Goal: Task Accomplishment & Management: Manage account settings

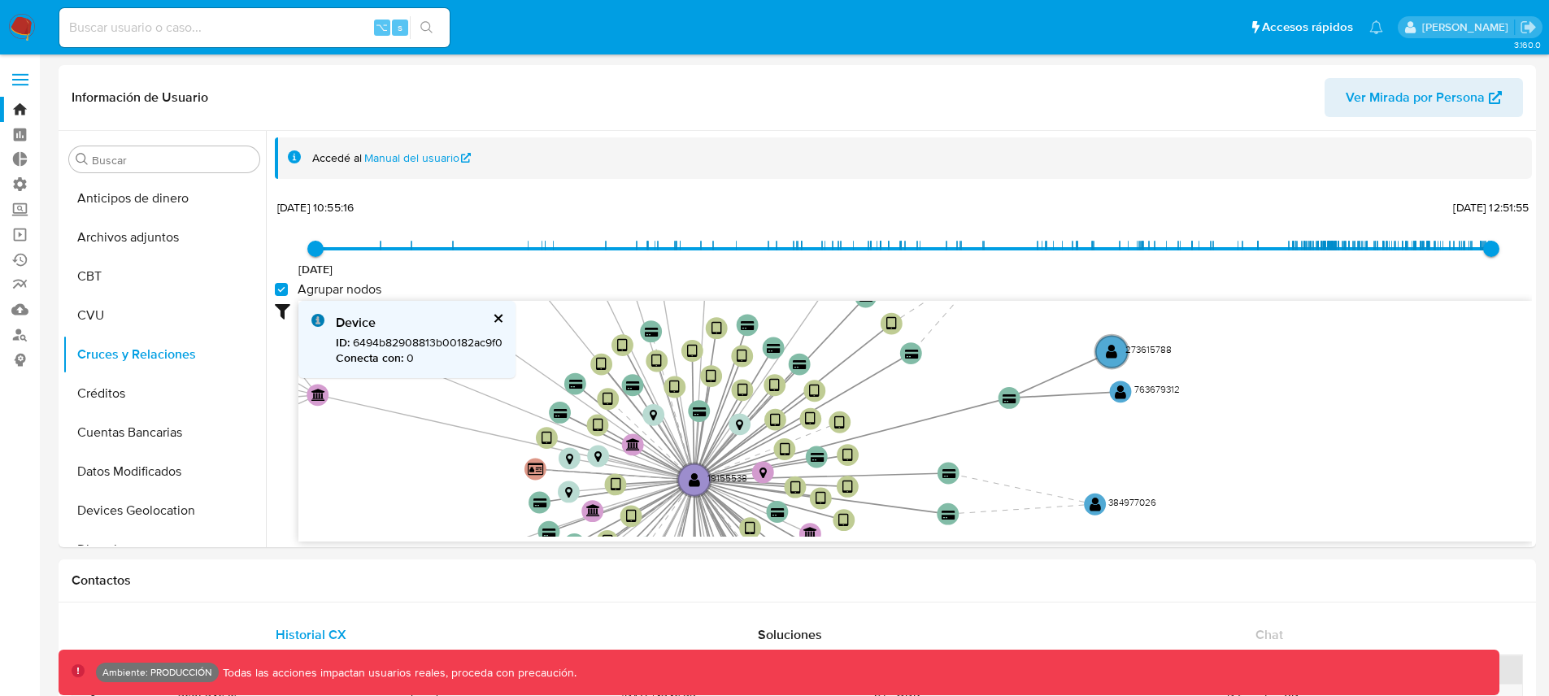
select select "10"
click at [23, 185] on label "Administración" at bounding box center [97, 184] width 194 height 25
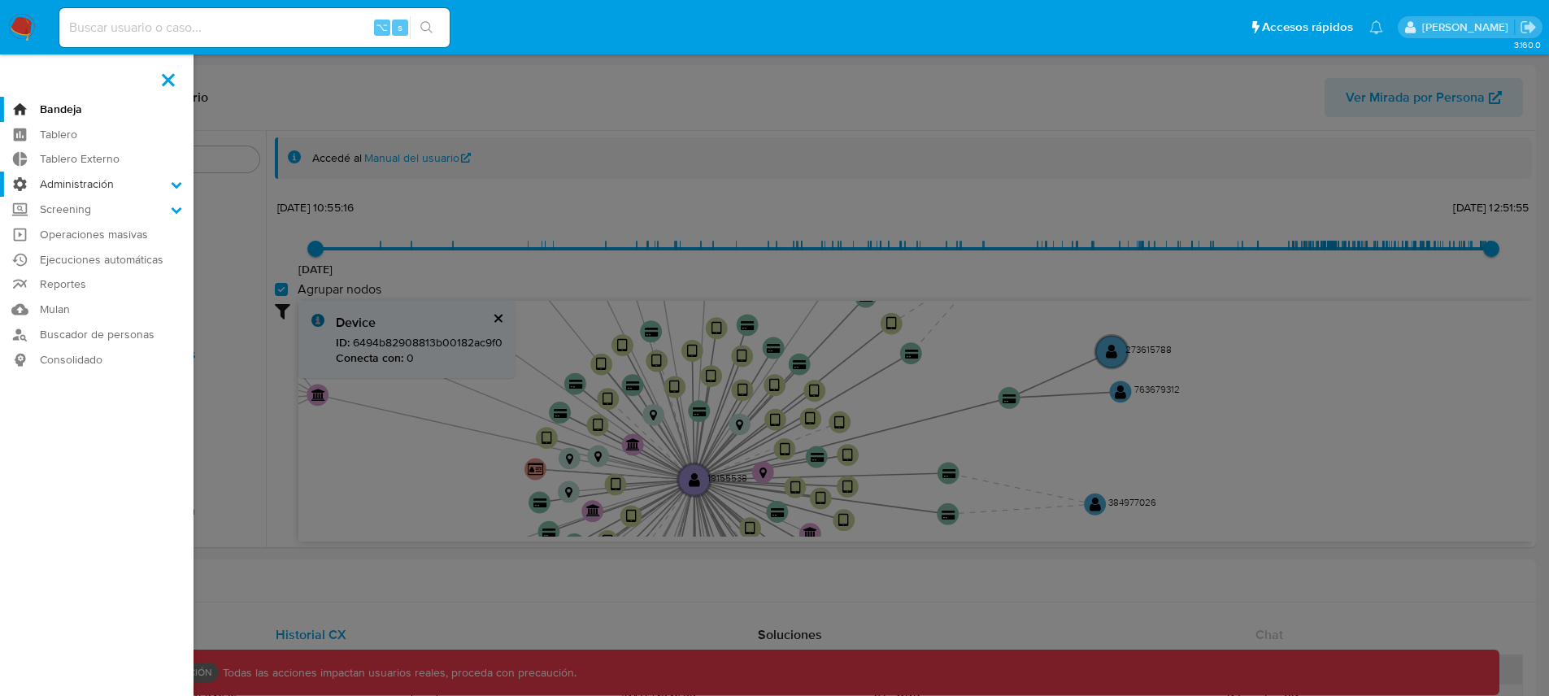
click at [0, 0] on input "Administración" at bounding box center [0, 0] width 0 height 0
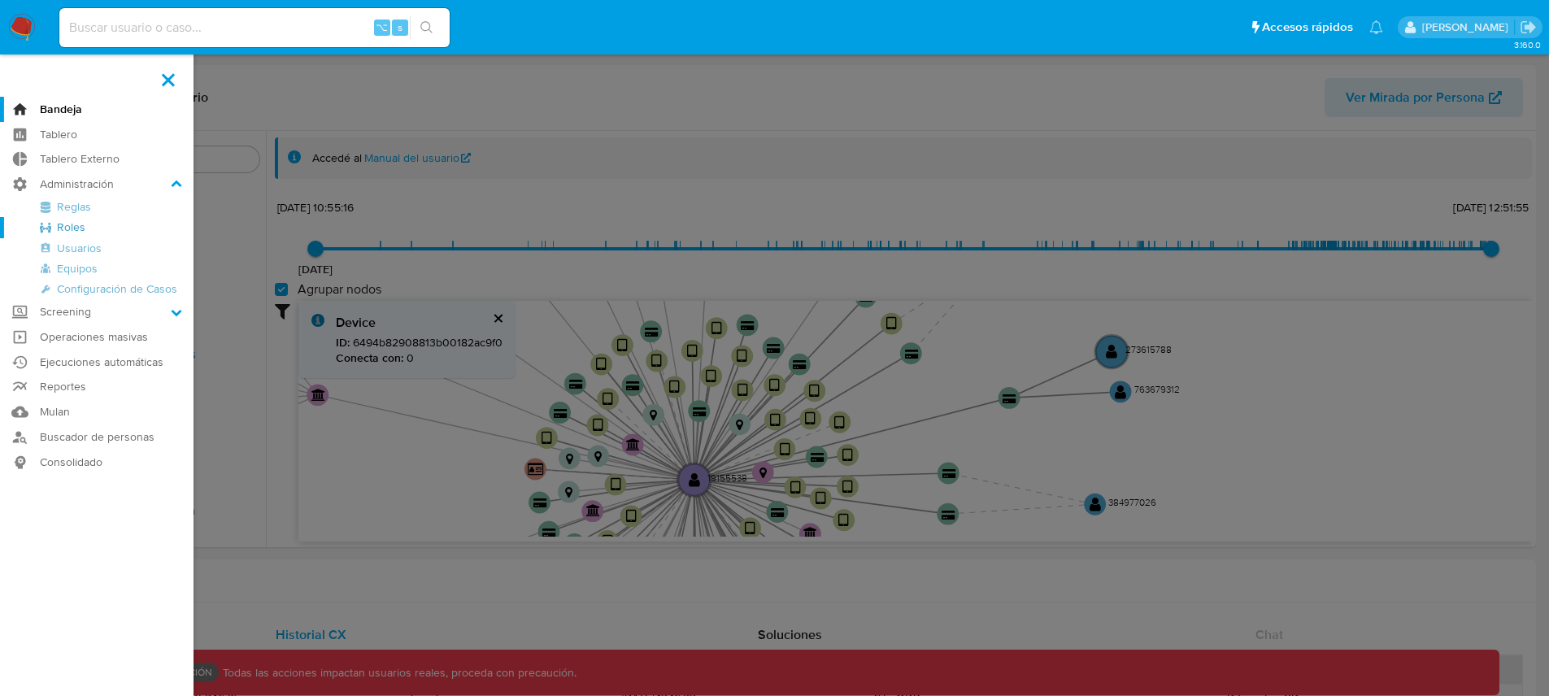
click at [76, 224] on link "Roles" at bounding box center [97, 227] width 194 height 20
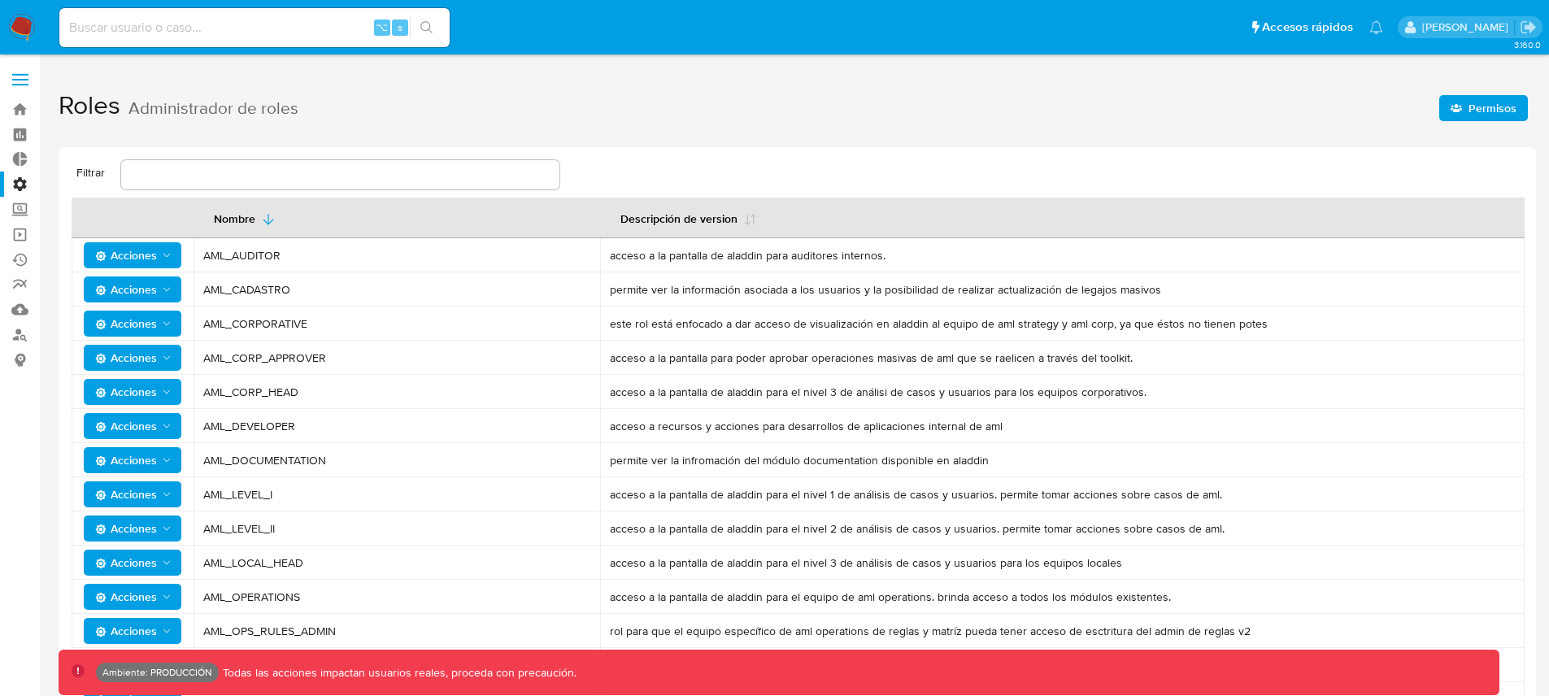
click at [1478, 107] on span "Permisos" at bounding box center [1493, 108] width 48 height 26
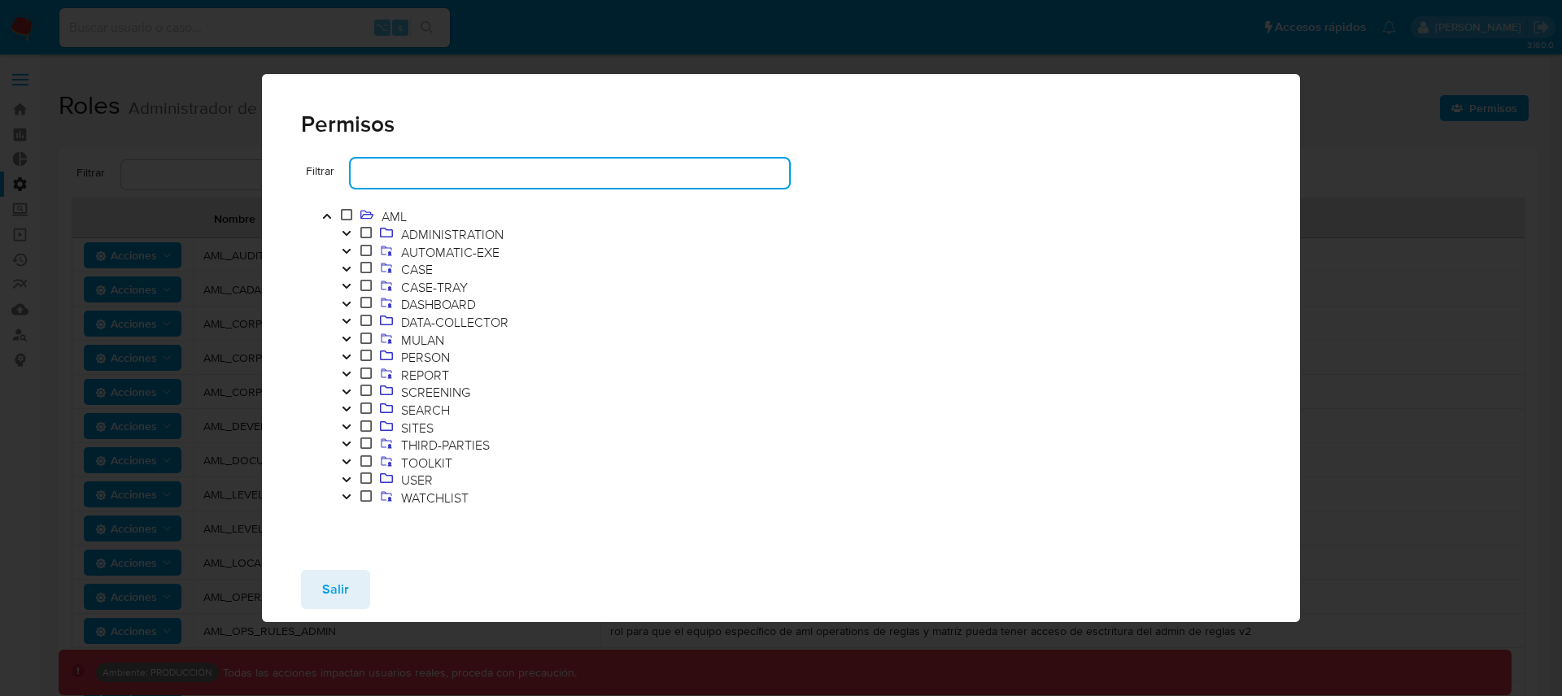
click at [530, 179] on input "text" at bounding box center [570, 173] width 438 height 21
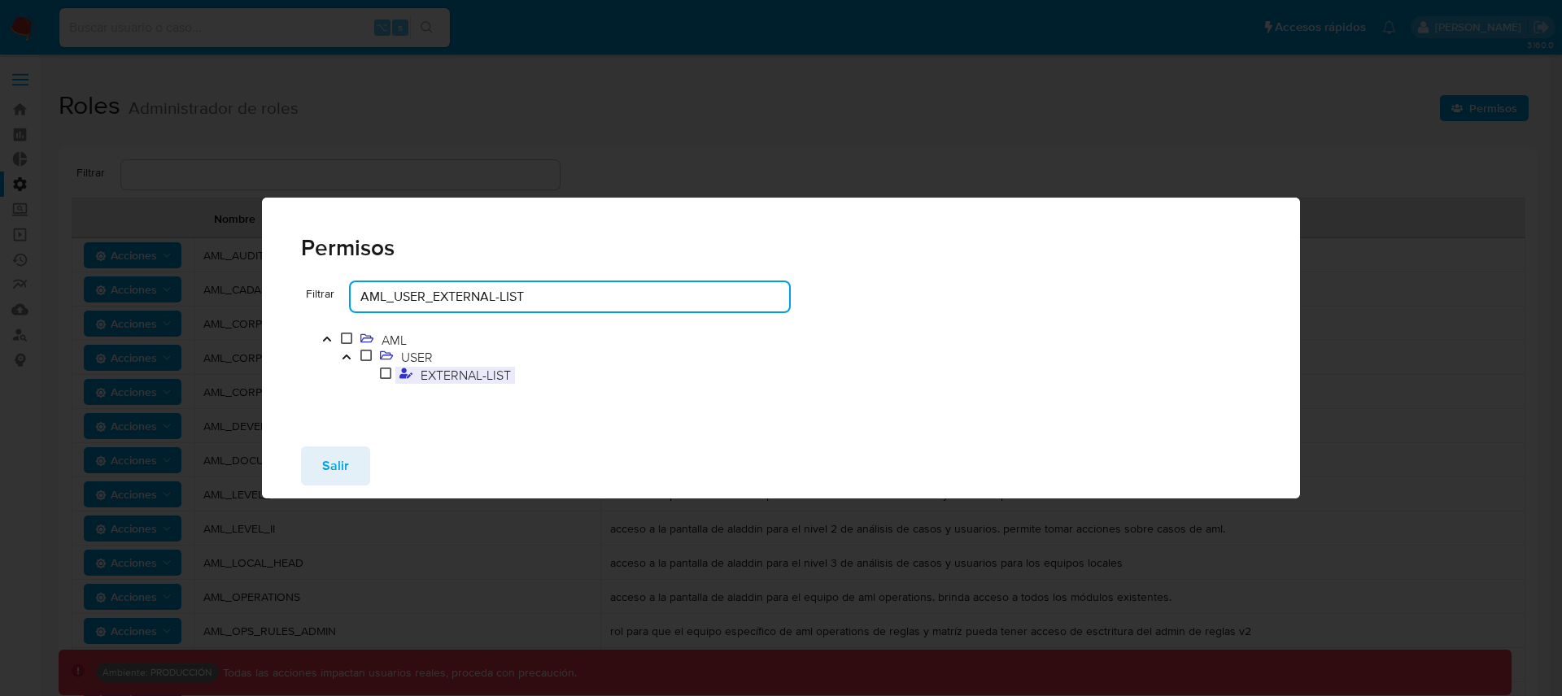
click at [464, 377] on span "EXTERNAL-LIST" at bounding box center [465, 375] width 98 height 18
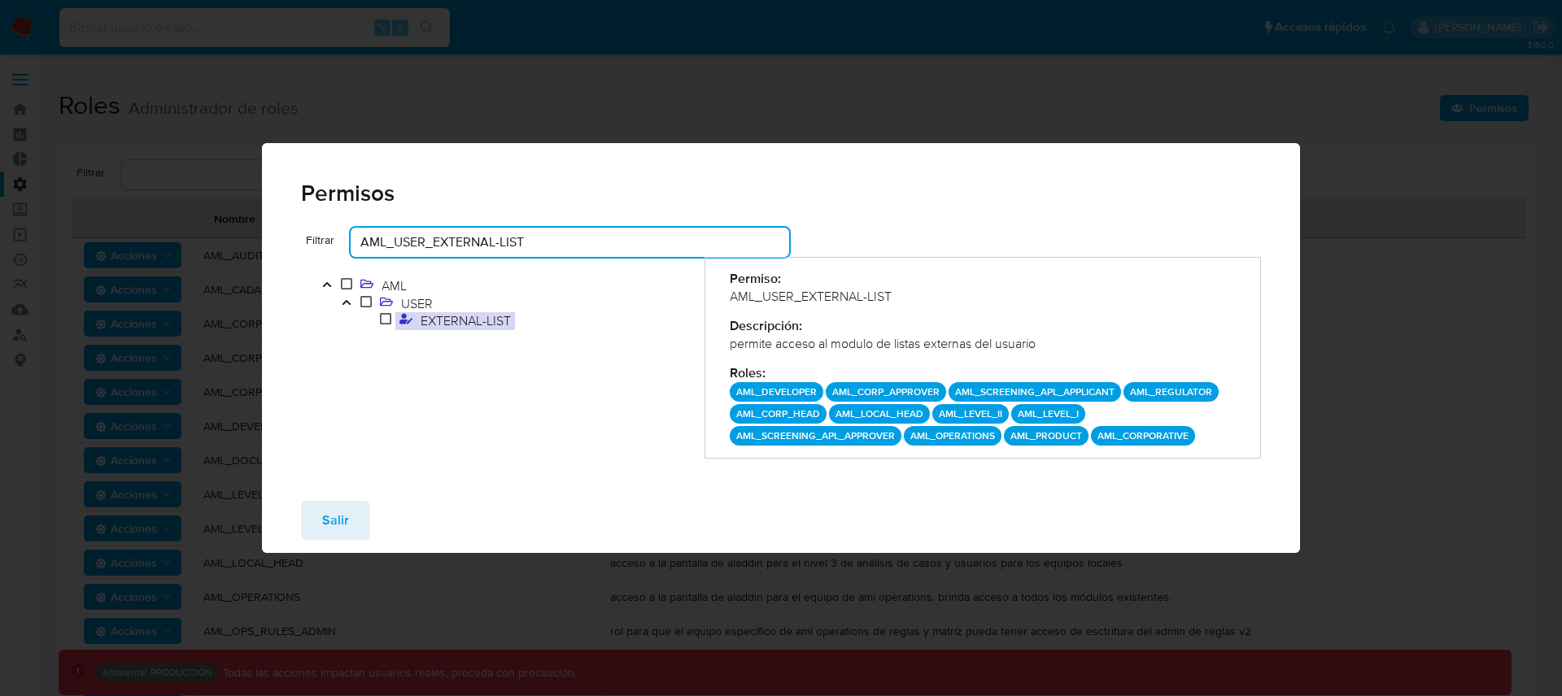
drag, startPoint x: 591, startPoint y: 239, endPoint x: 375, endPoint y: 241, distance: 216.4
click at [375, 241] on input "AML_USER_EXTERNAL-LIST" at bounding box center [570, 242] width 438 height 21
click at [353, 242] on input "AML_USER_EXTERNAL-LIST" at bounding box center [570, 242] width 438 height 21
drag, startPoint x: 564, startPoint y: 242, endPoint x: 278, endPoint y: 244, distance: 285.5
click at [278, 244] on div "Filtrar AML_USER_EXTERNAL-LIST AML USER EXTERNAL-LIST Permiso: AML_USER_EXTERNA…" at bounding box center [781, 358] width 1039 height 260
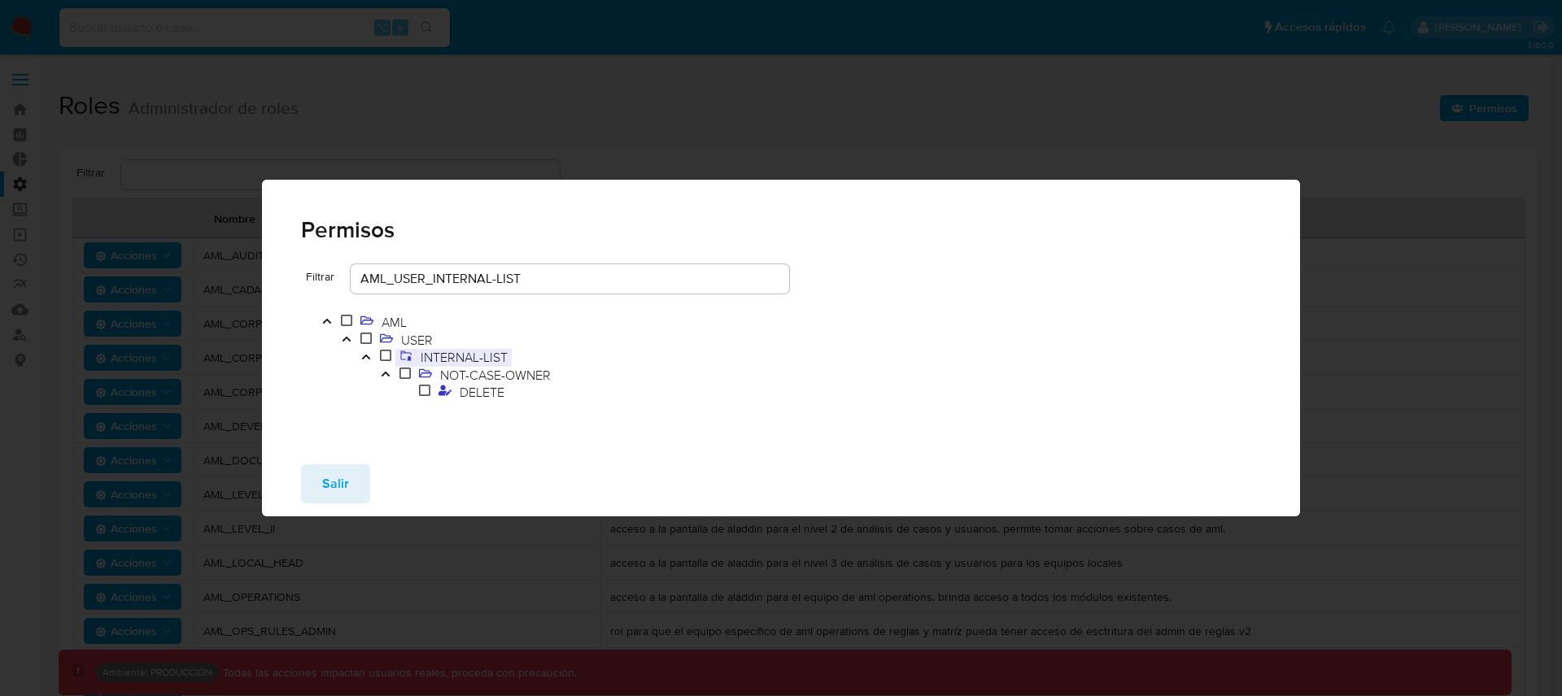
click at [482, 358] on span "INTERNAL-LIST" at bounding box center [463, 357] width 95 height 18
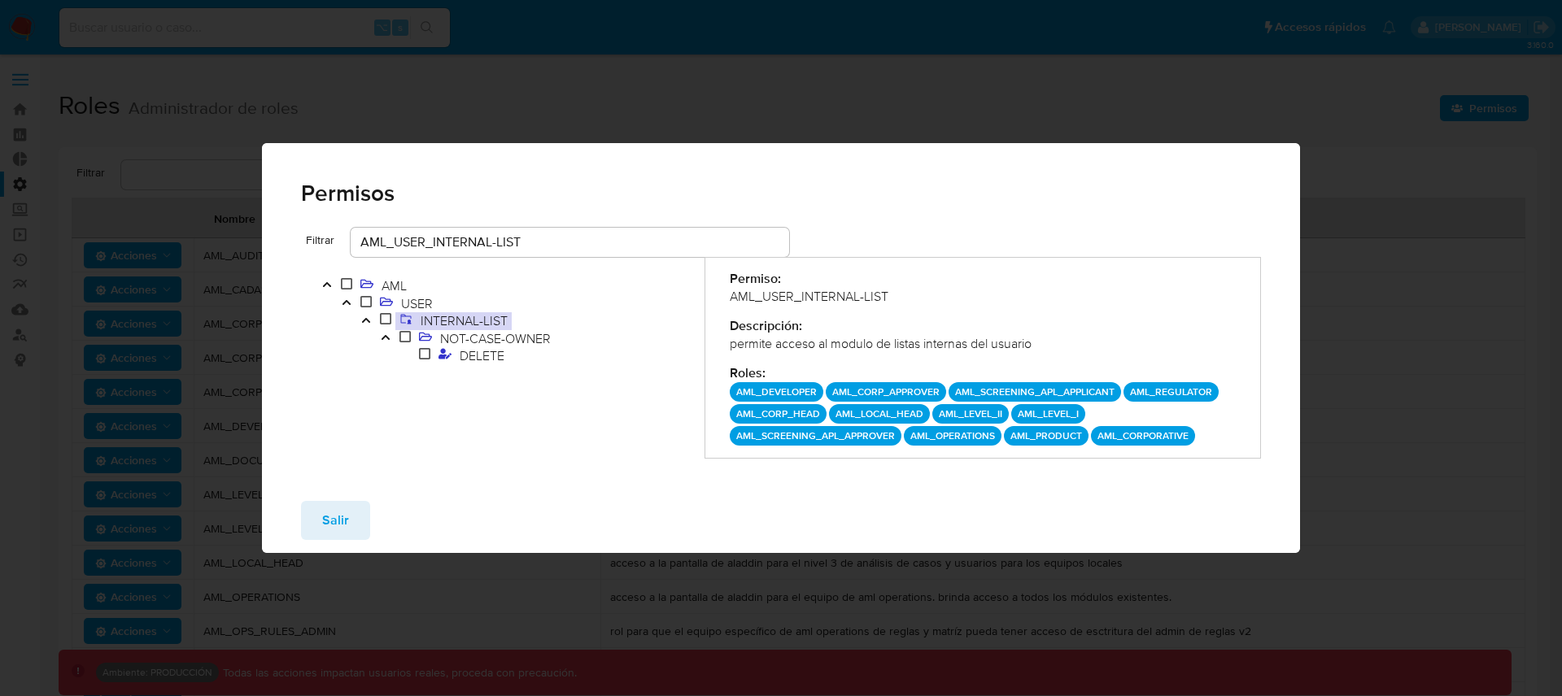
click at [461, 246] on input "AML_USER_INTERNAL-LIST" at bounding box center [570, 242] width 438 height 21
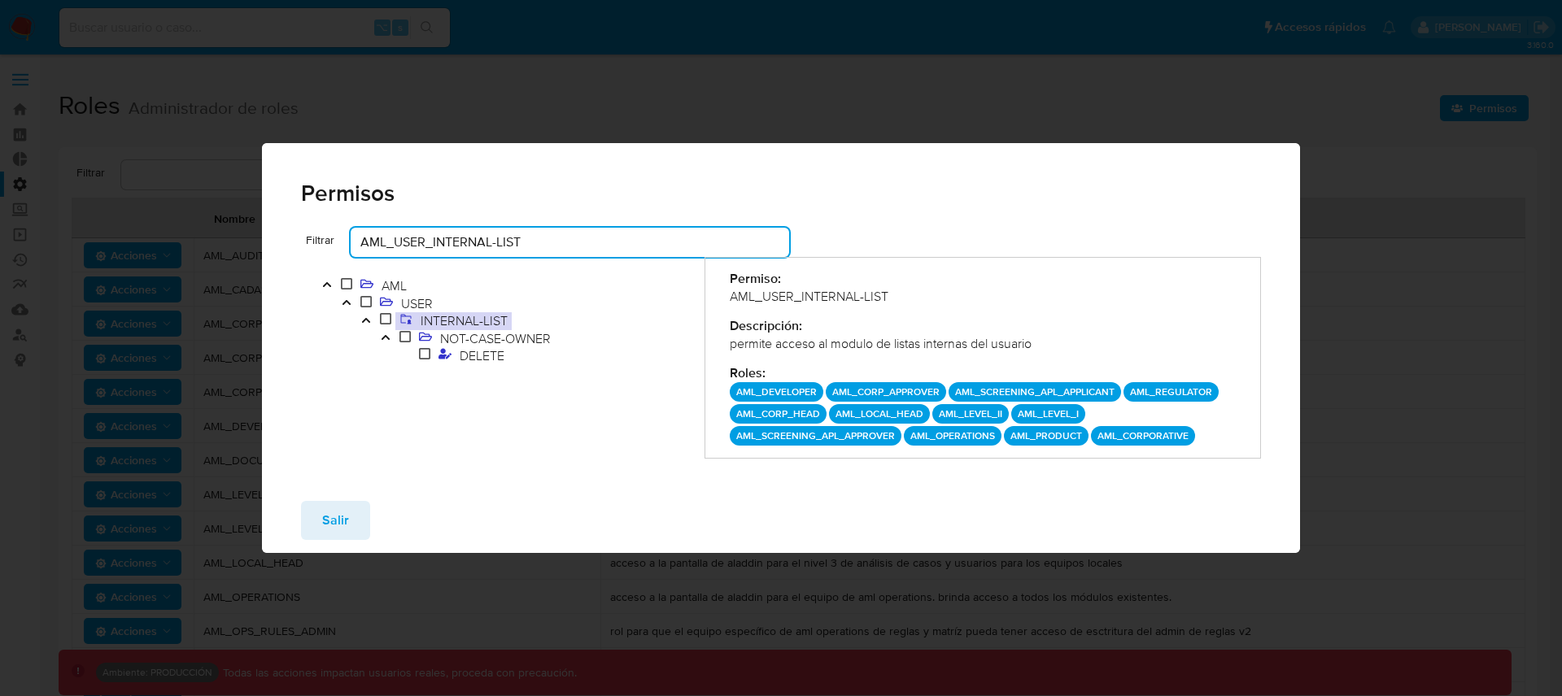
click at [462, 244] on input "AML_USER_INTERNAL-LIST" at bounding box center [570, 242] width 438 height 21
click at [490, 243] on input "AML_USER_INTERNAL-LIST" at bounding box center [570, 242] width 438 height 21
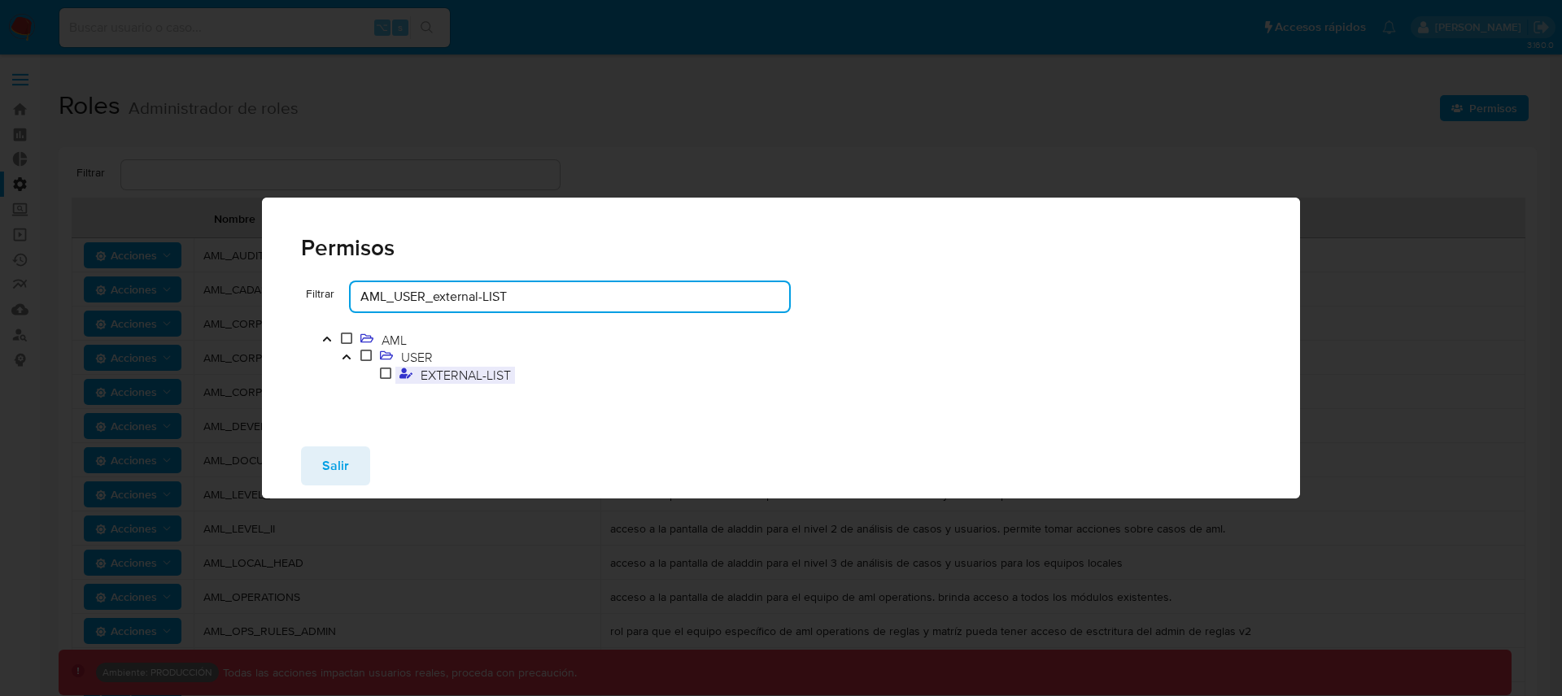
type input "AML_USER_external-LIST"
click at [479, 371] on span "EXTERNAL-LIST" at bounding box center [465, 375] width 98 height 18
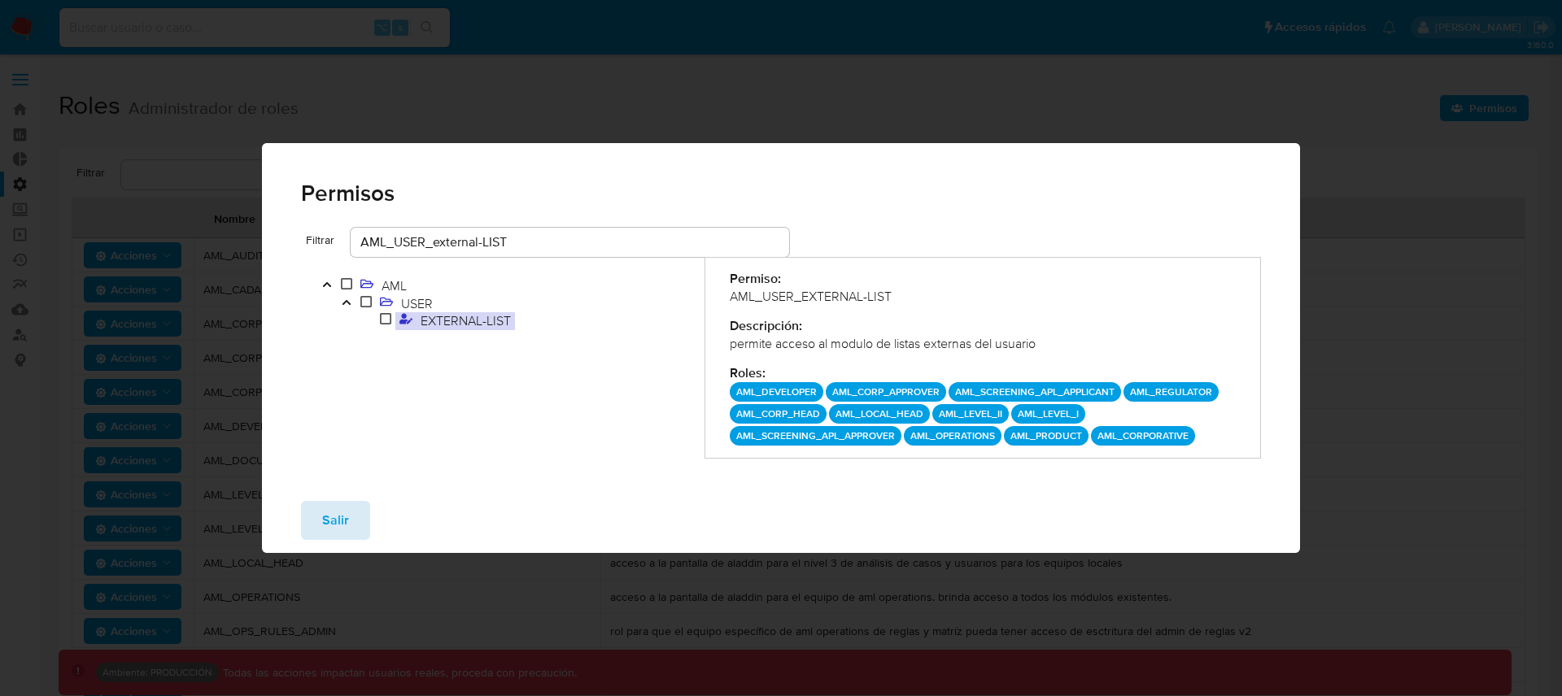
click at [322, 516] on span "Salir" at bounding box center [335, 521] width 27 height 36
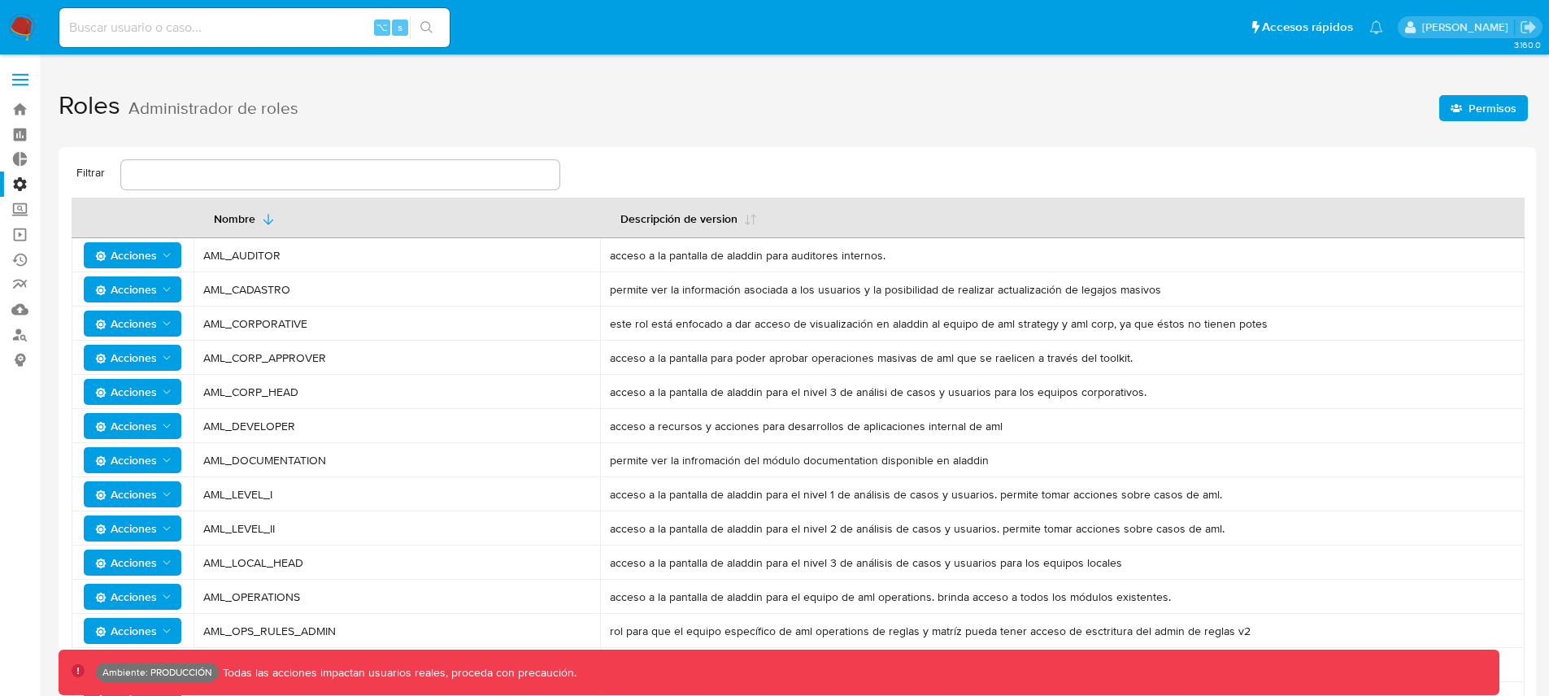
click at [1473, 113] on span "Permisos" at bounding box center [1493, 108] width 48 height 26
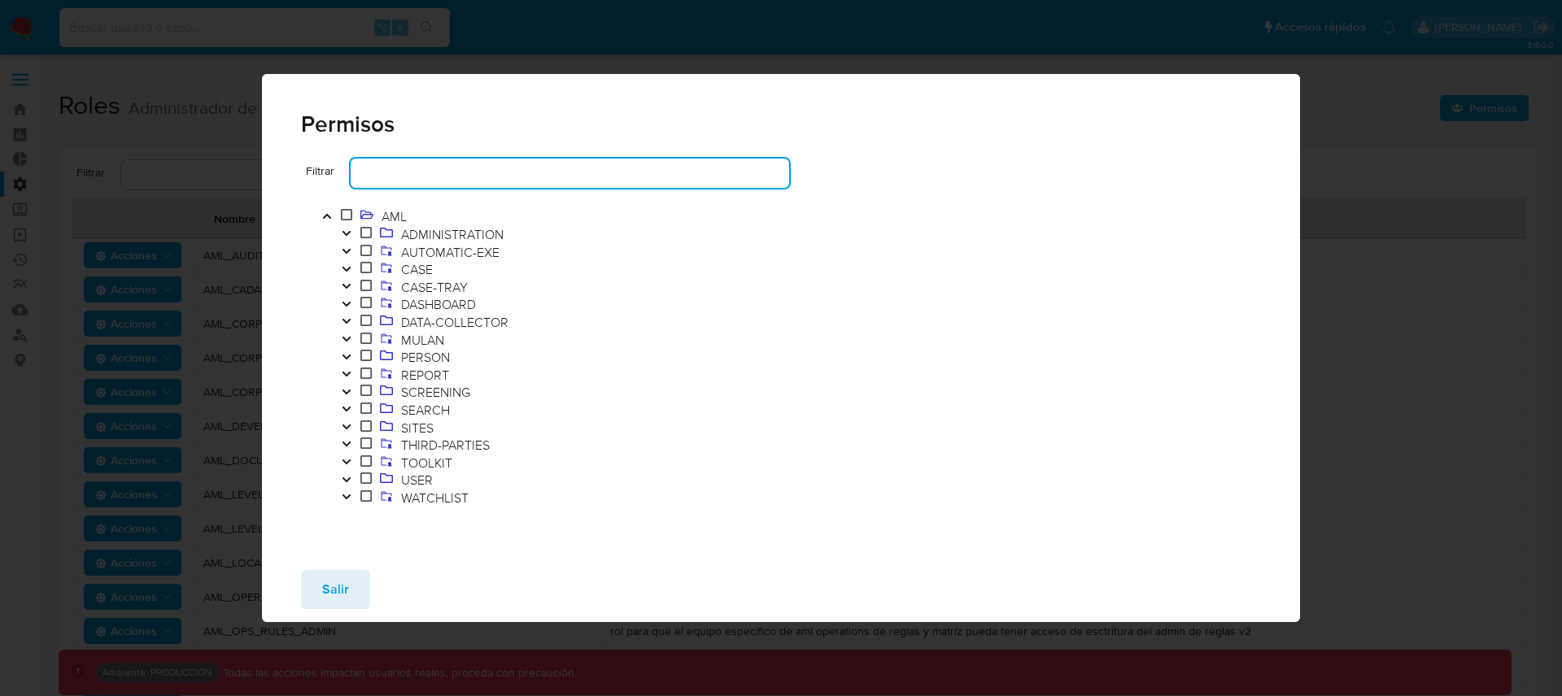
click at [501, 177] on input "text" at bounding box center [570, 173] width 438 height 21
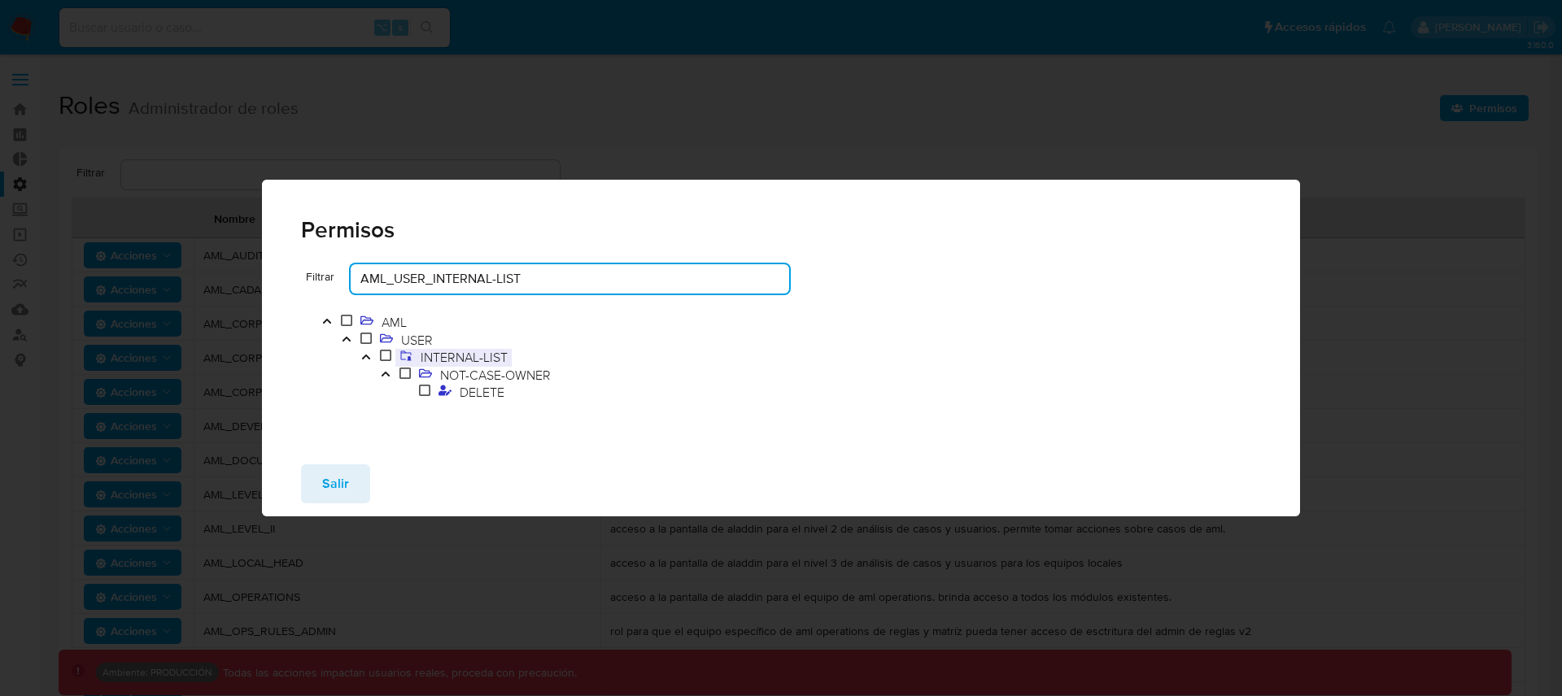
type input "AML_USER_INTERNAL-LIST"
click at [485, 360] on span "INTERNAL-LIST" at bounding box center [463, 357] width 95 height 18
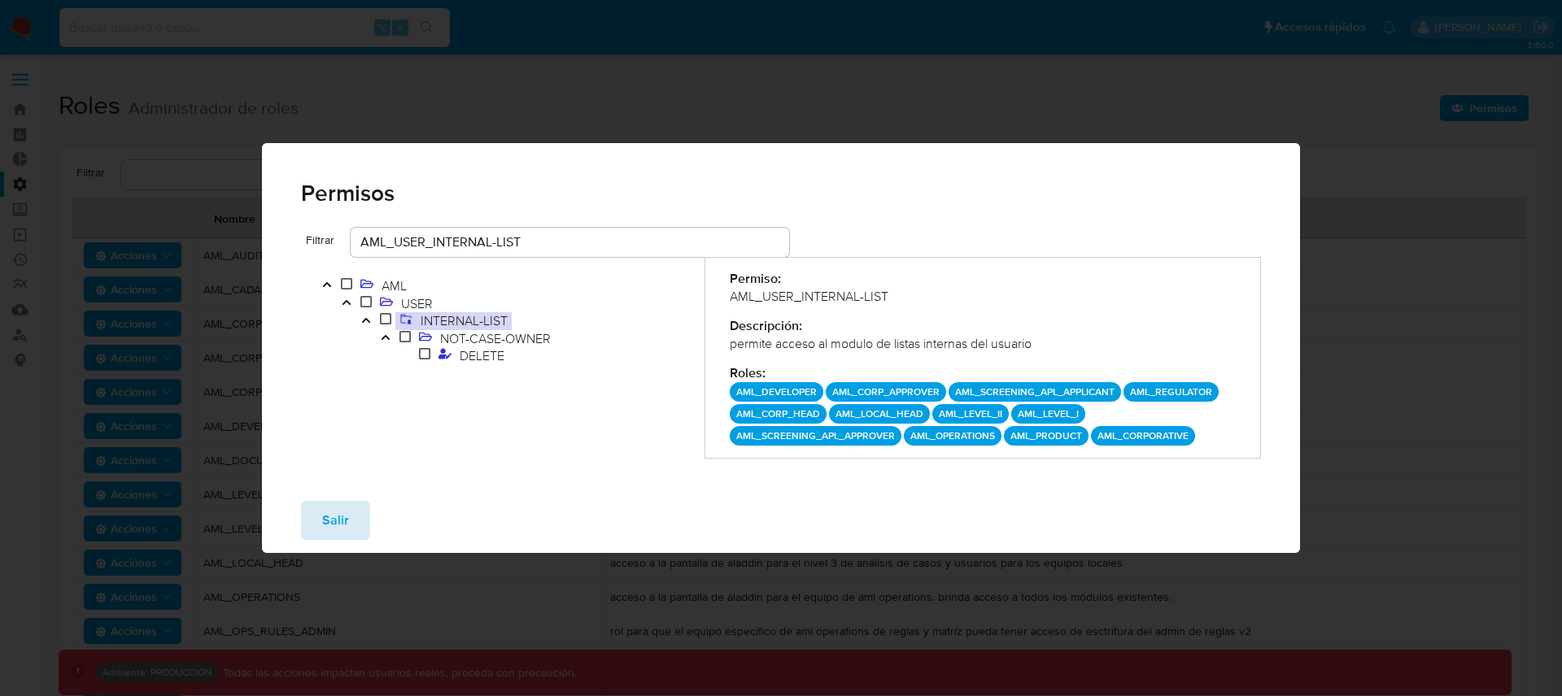
click at [343, 519] on span "Salir" at bounding box center [335, 521] width 27 height 36
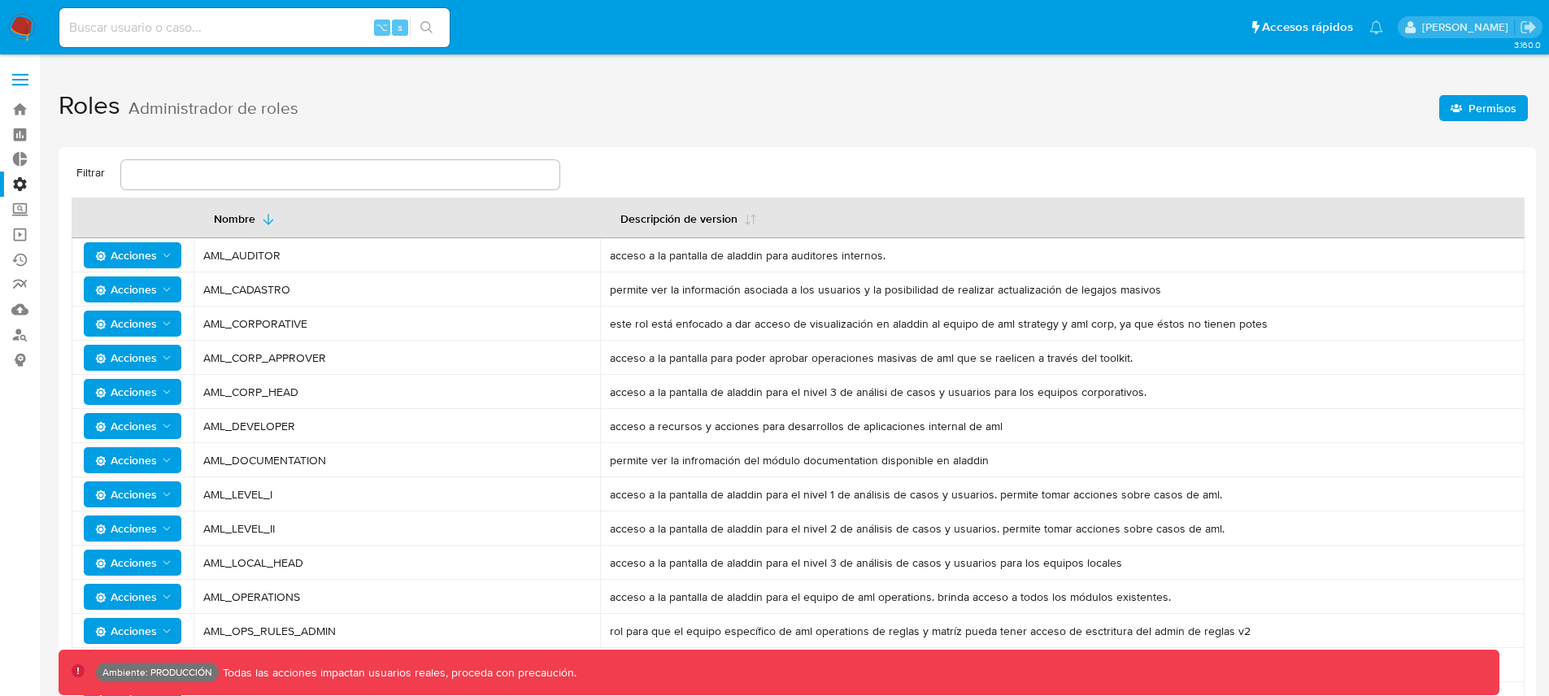
click at [1480, 105] on span "Permisos" at bounding box center [1493, 108] width 48 height 26
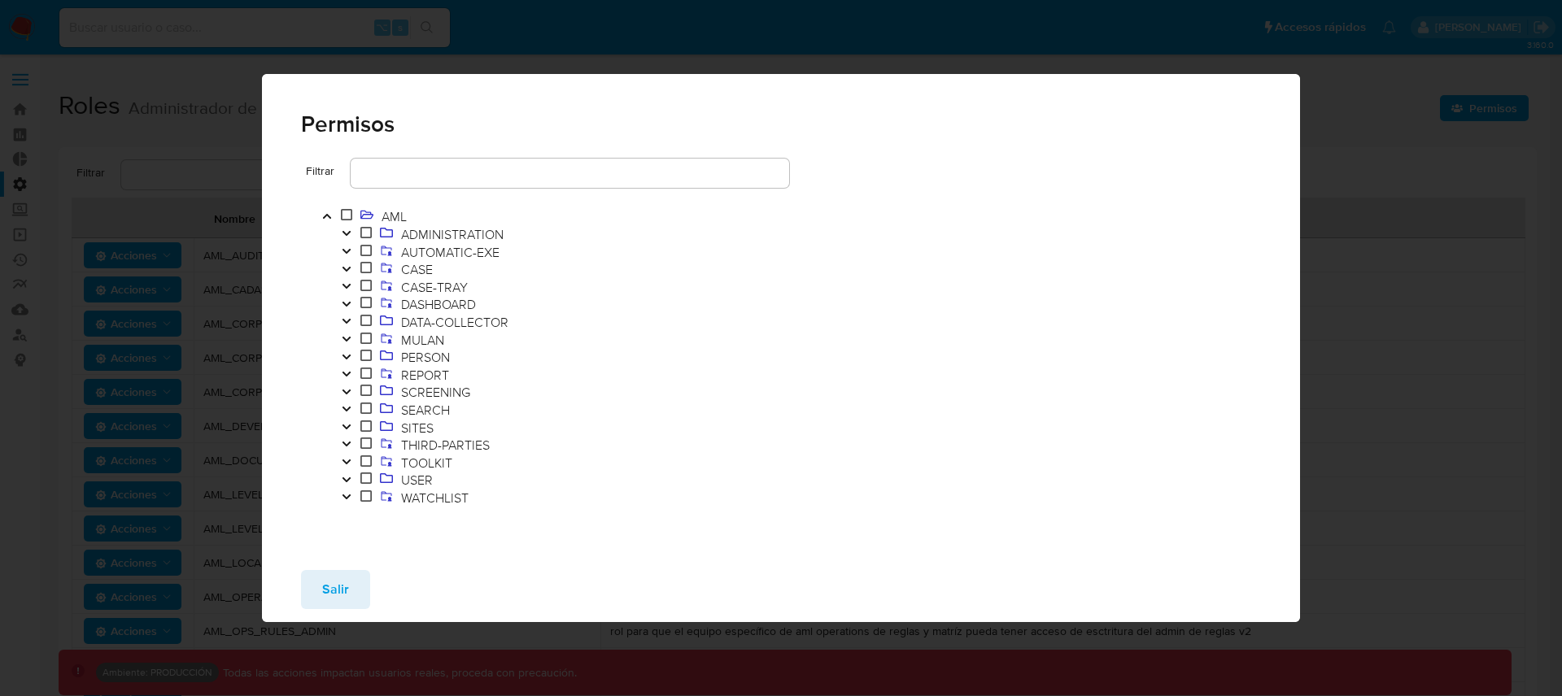
click at [438, 185] on div at bounding box center [570, 173] width 438 height 29
click at [454, 174] on input "text" at bounding box center [570, 173] width 438 height 21
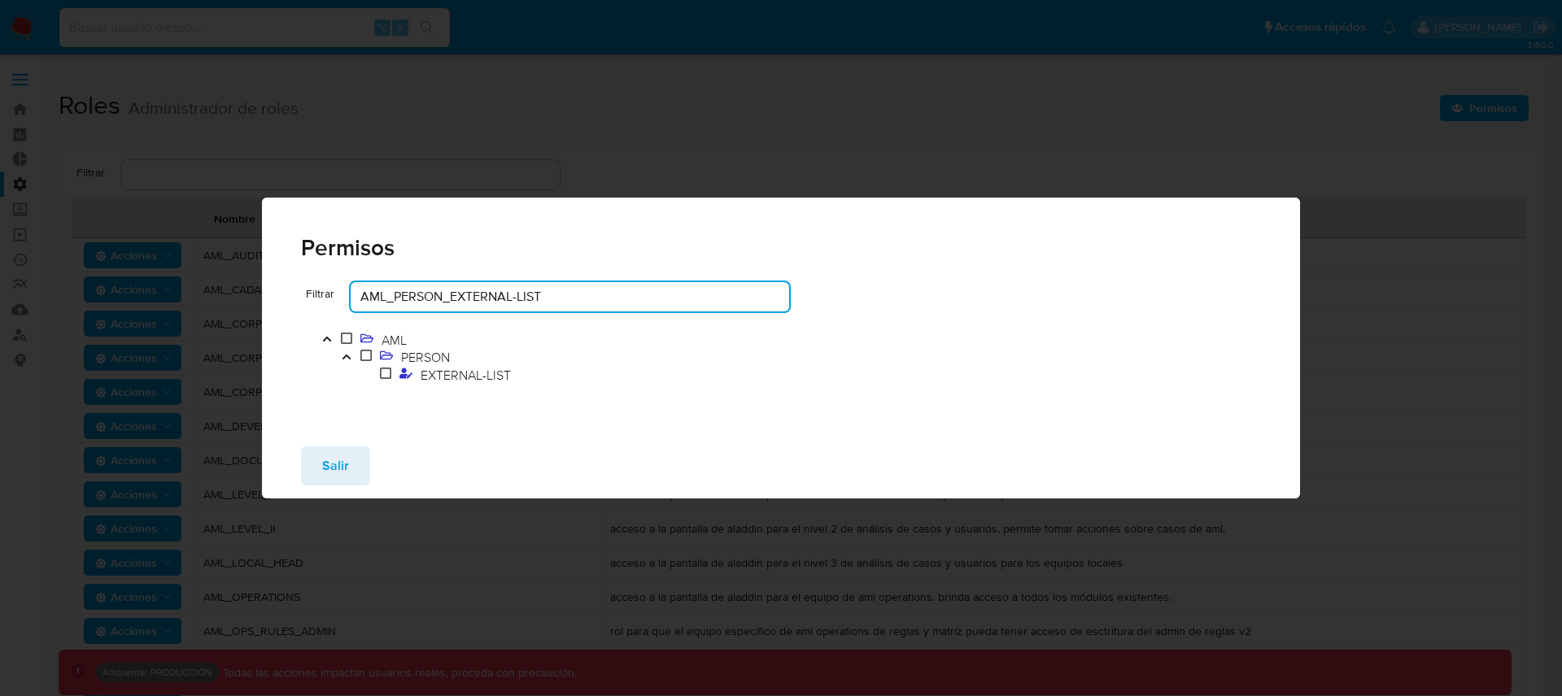
click at [453, 386] on div "AML PERSON EXTERNAL-LIST" at bounding box center [502, 359] width 403 height 94
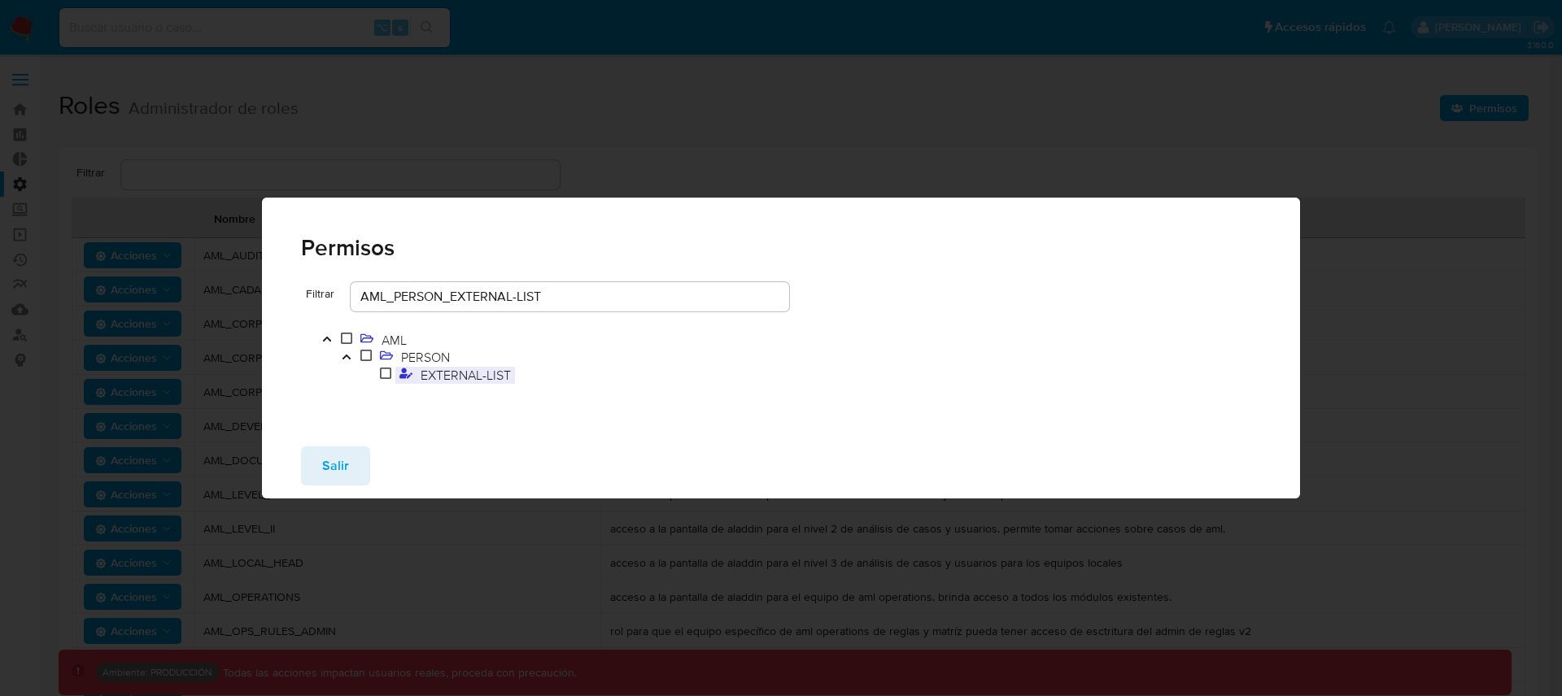
click at [461, 379] on span "EXTERNAL-LIST" at bounding box center [465, 375] width 98 height 18
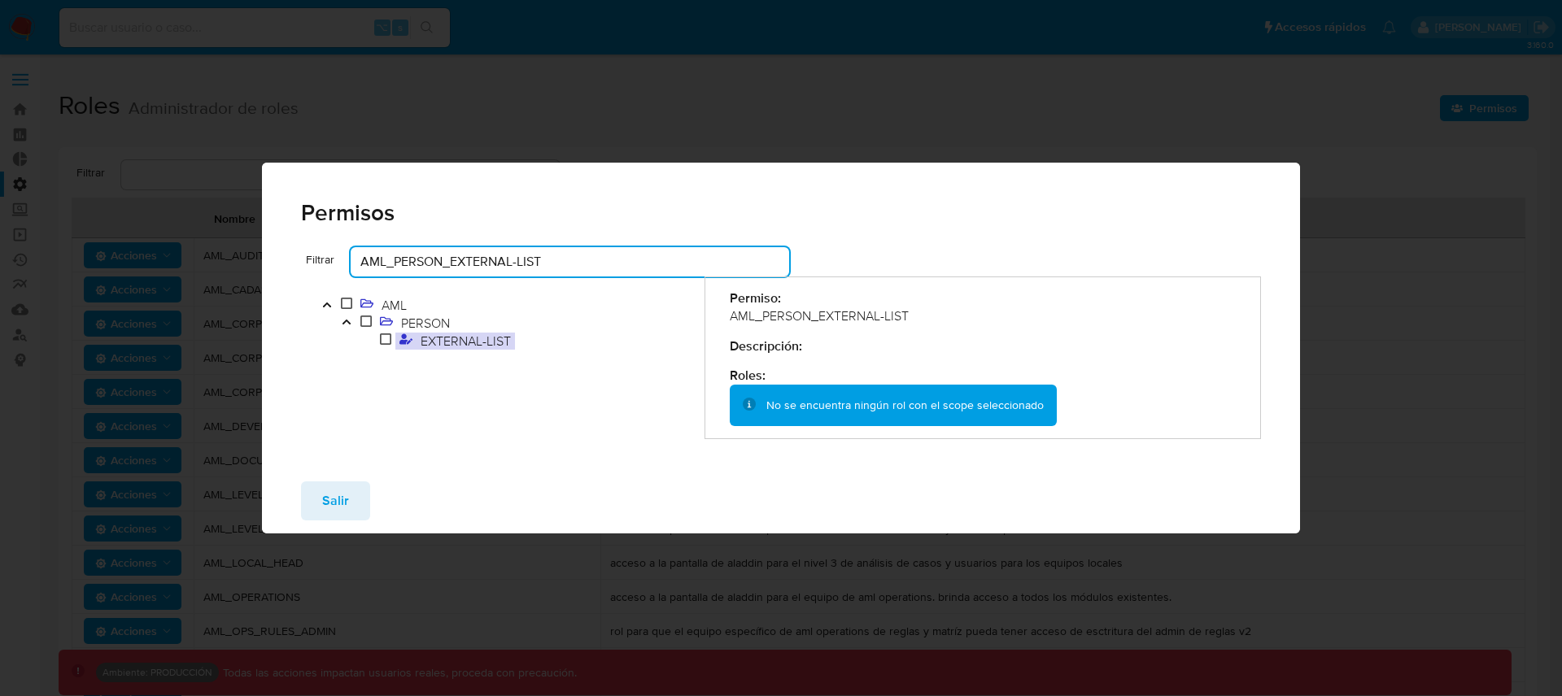
drag, startPoint x: 566, startPoint y: 257, endPoint x: 257, endPoint y: 259, distance: 309.1
click at [257, 259] on div "Permisos Filtrar AML_PERSON_EXTERNAL-LIST AML PERSON EXTERNAL-LIST Permiso: AML…" at bounding box center [781, 348] width 1562 height 696
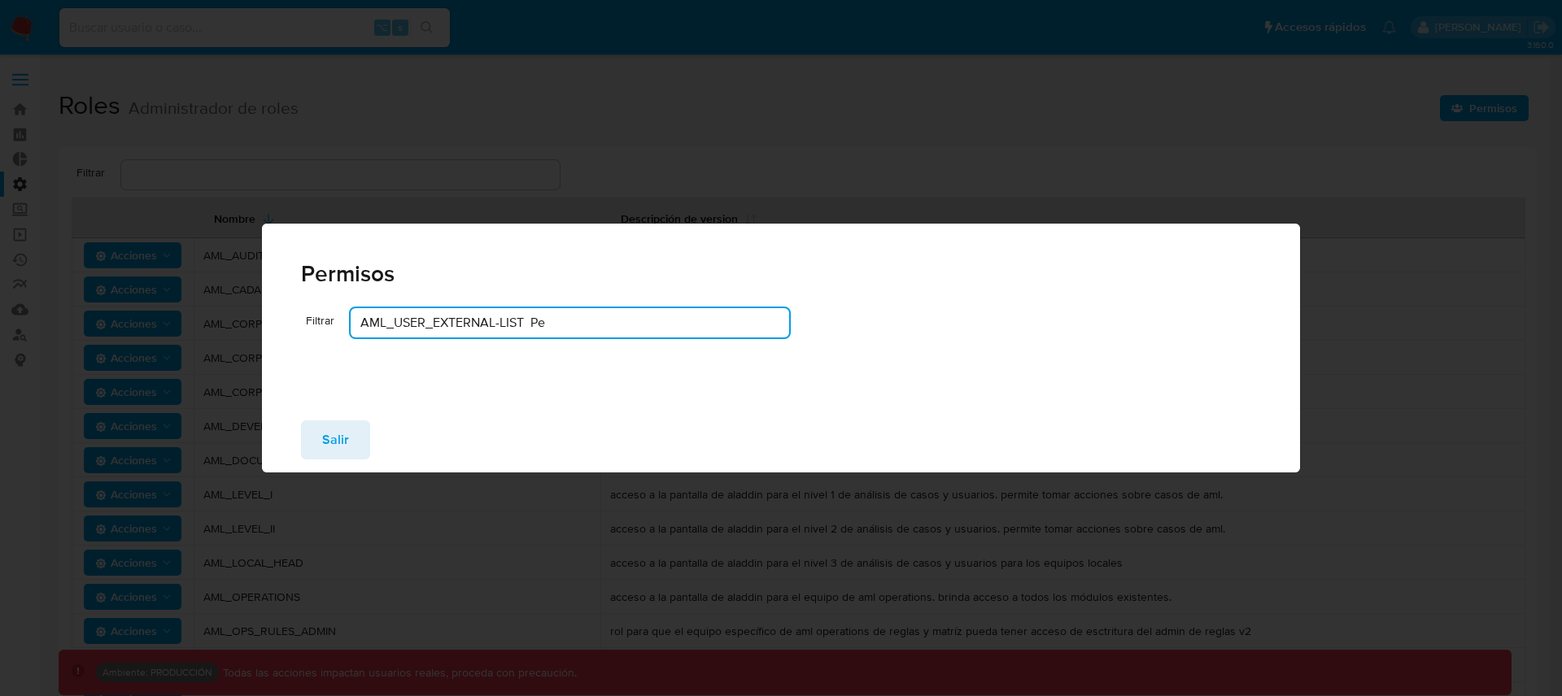
click at [574, 324] on input "AML_USER_EXTERNAL-LIST Pe" at bounding box center [570, 322] width 438 height 21
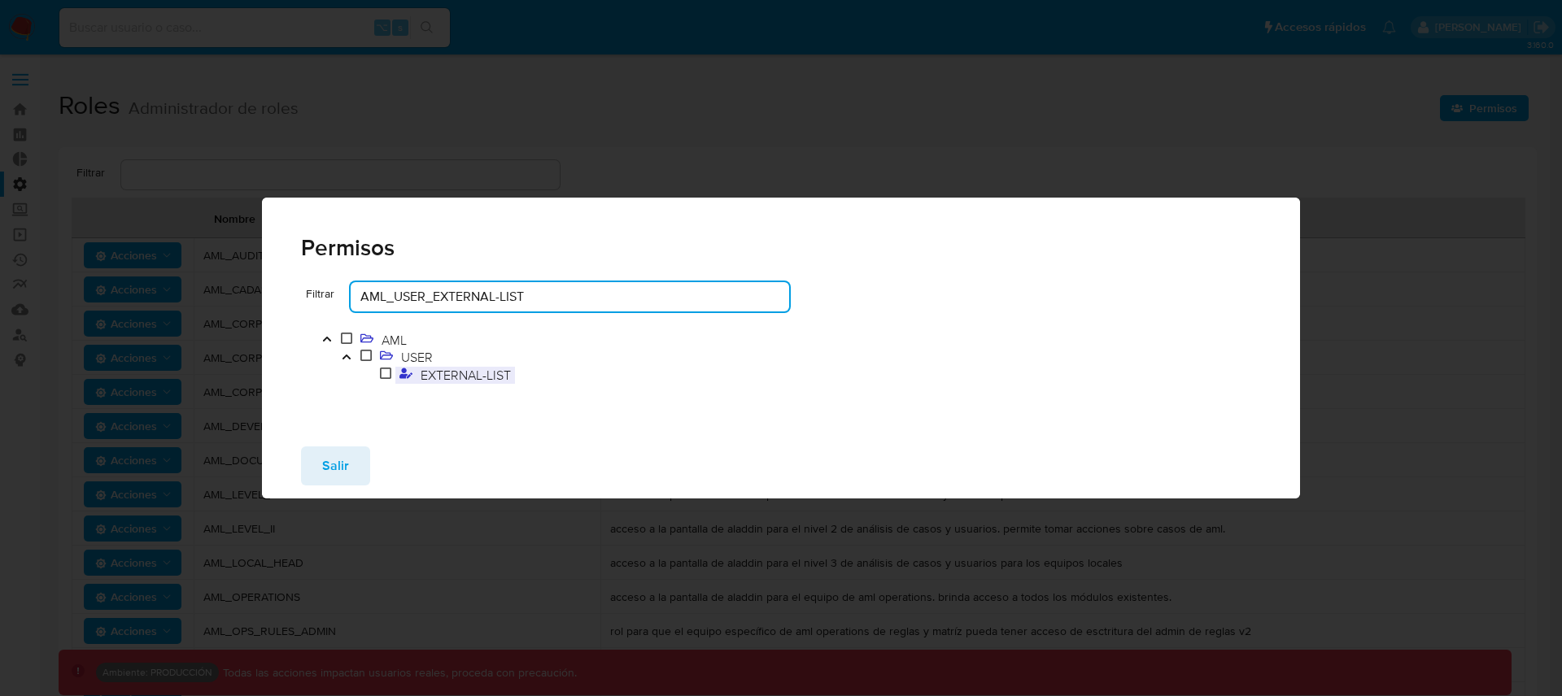
type input "AML_USER_EXTERNAL-LIST"
click at [489, 381] on span "EXTERNAL-LIST" at bounding box center [465, 375] width 98 height 18
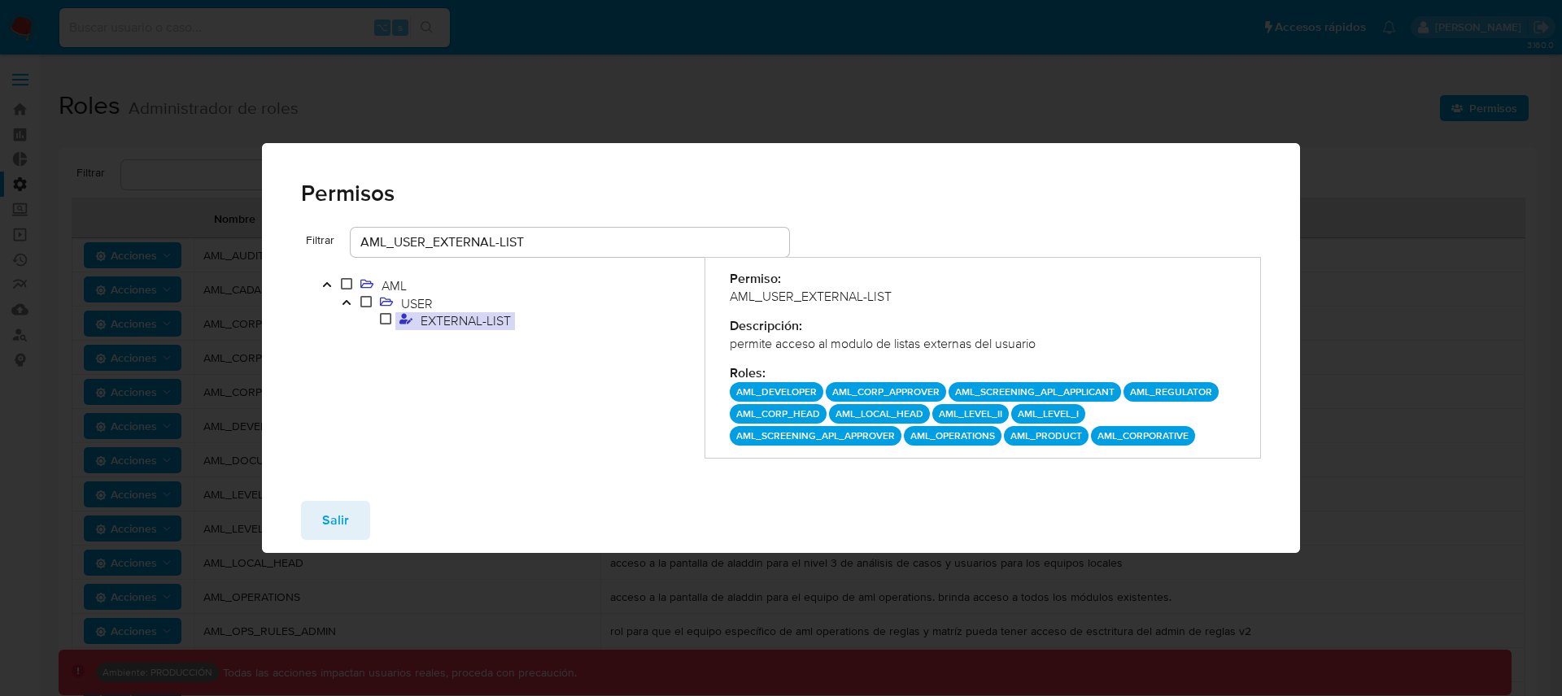
click at [655, 412] on div "AML USER EXTERNAL-LIST" at bounding box center [502, 358] width 403 height 202
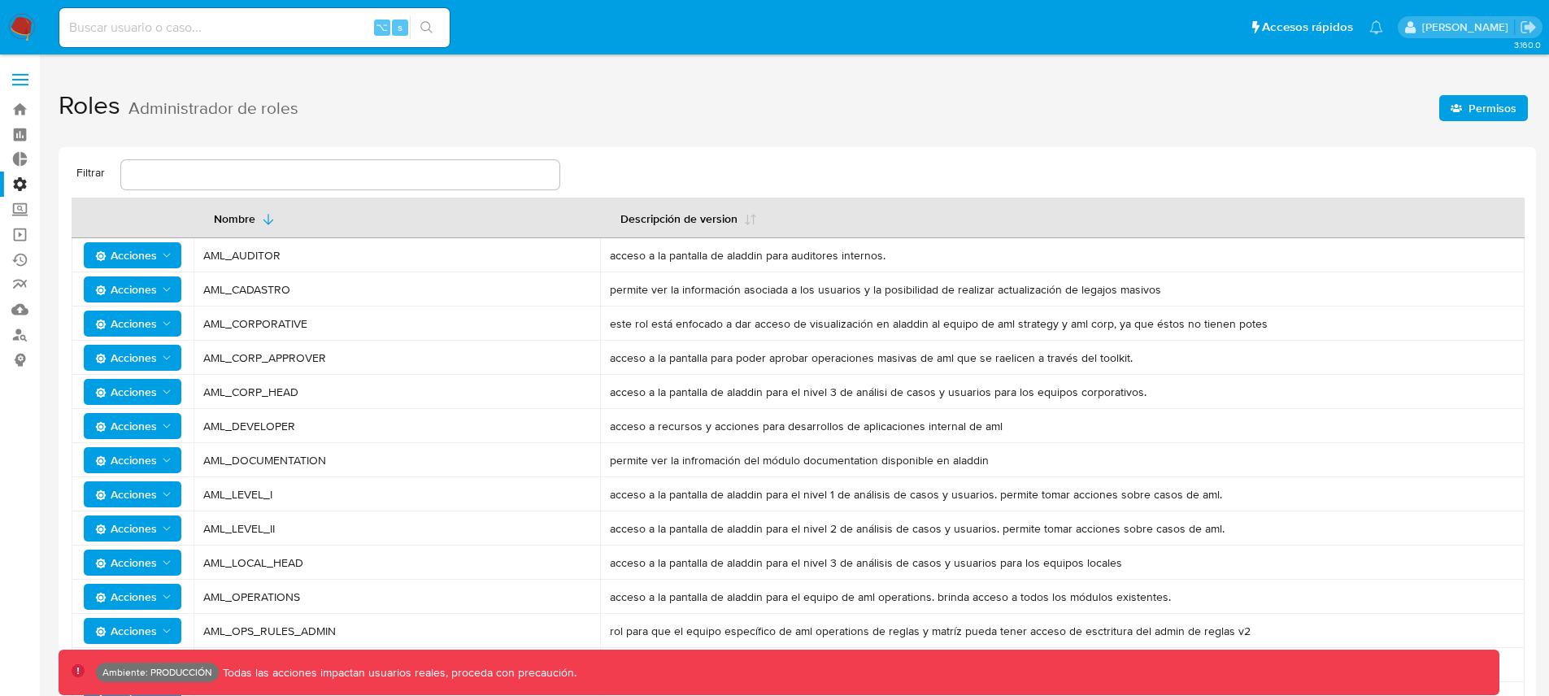
click at [1481, 107] on span "Permisos" at bounding box center [1493, 108] width 48 height 26
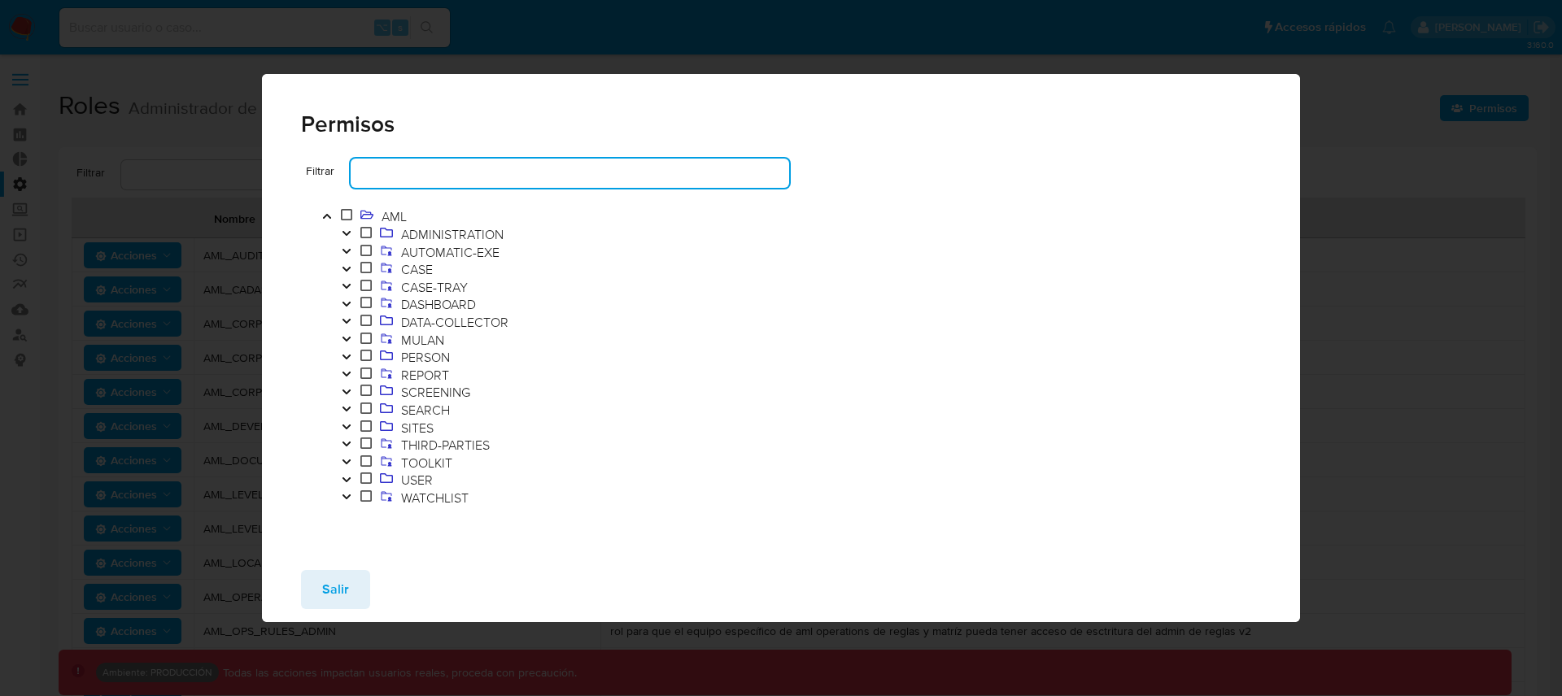
click at [495, 173] on input "text" at bounding box center [570, 173] width 438 height 21
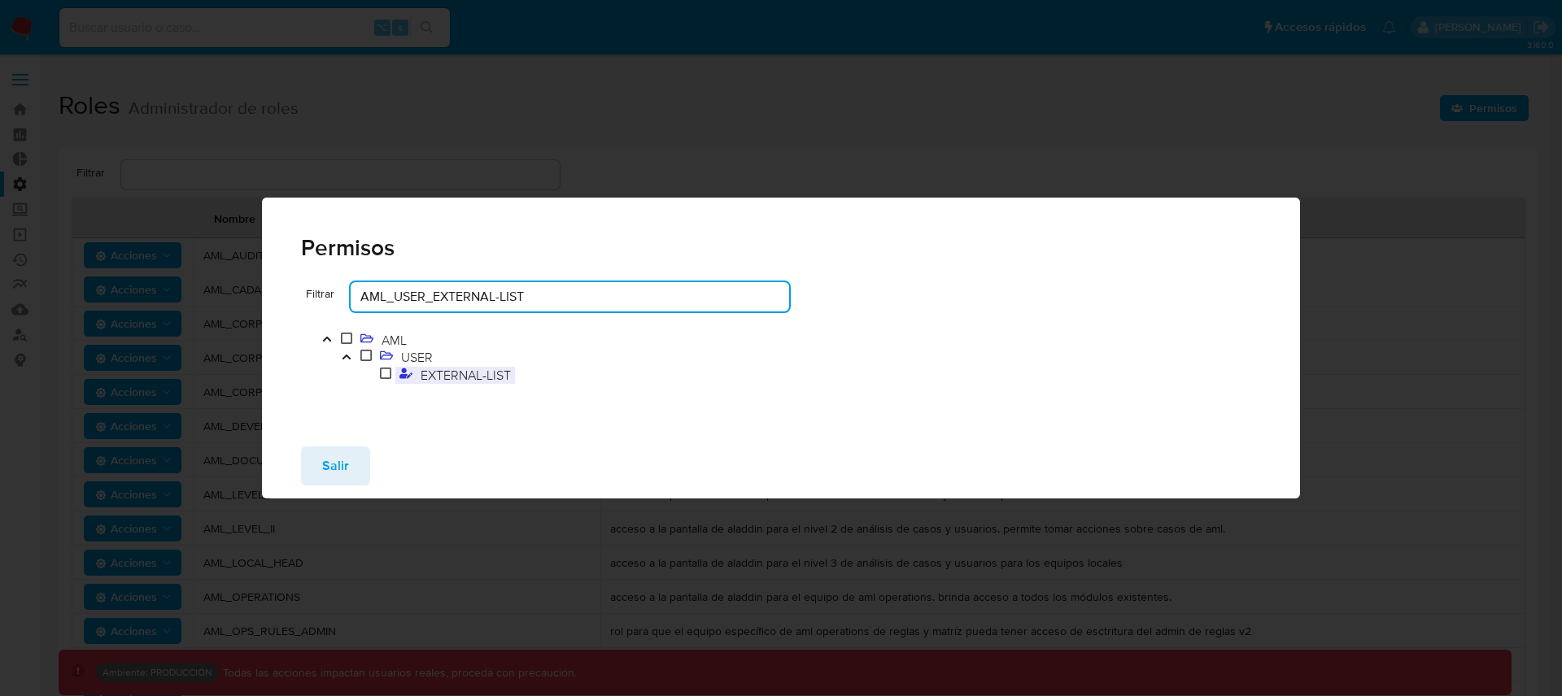
click at [454, 374] on span "EXTERNAL-LIST" at bounding box center [465, 375] width 98 height 18
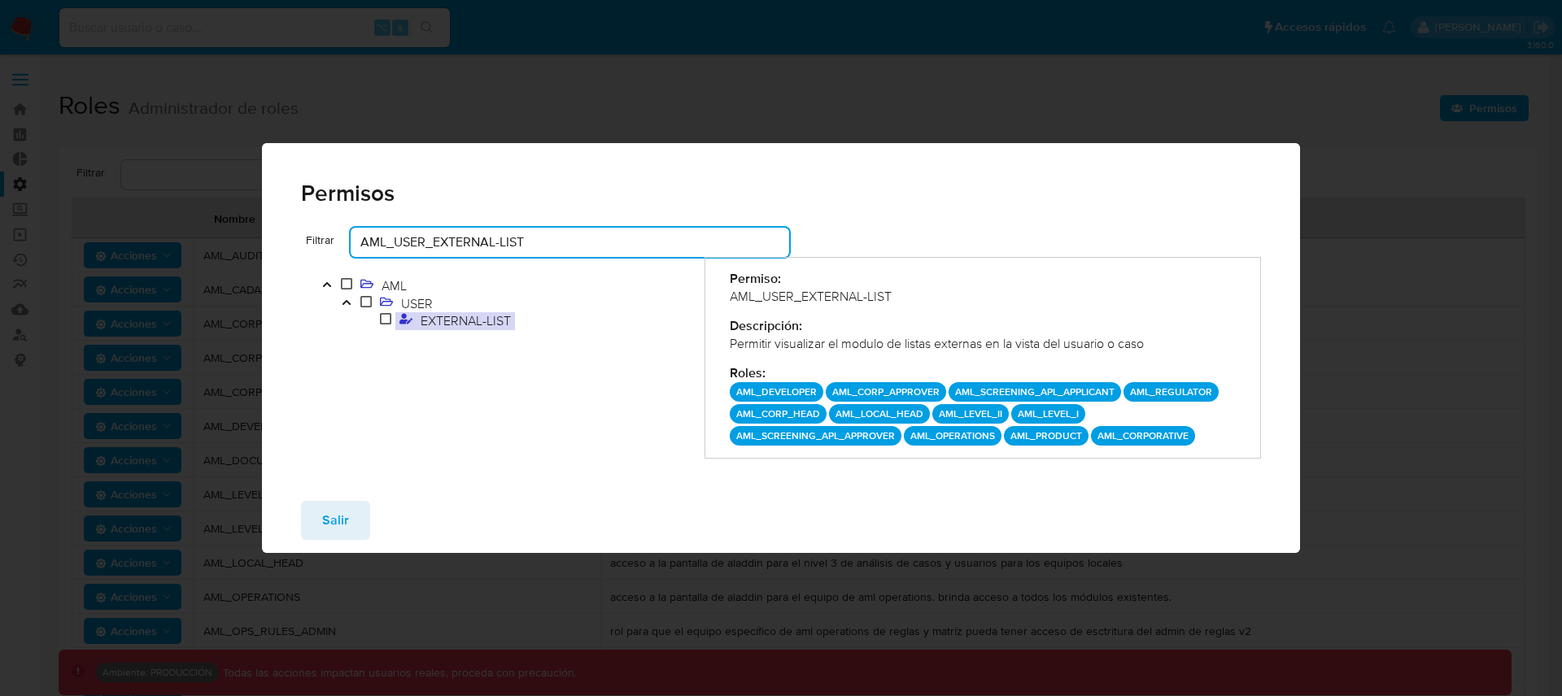
drag, startPoint x: 564, startPoint y: 242, endPoint x: 329, endPoint y: 241, distance: 235.1
click at [329, 241] on div "Filtrar AML_USER_EXTERNAL-LIST" at bounding box center [545, 242] width 488 height 29
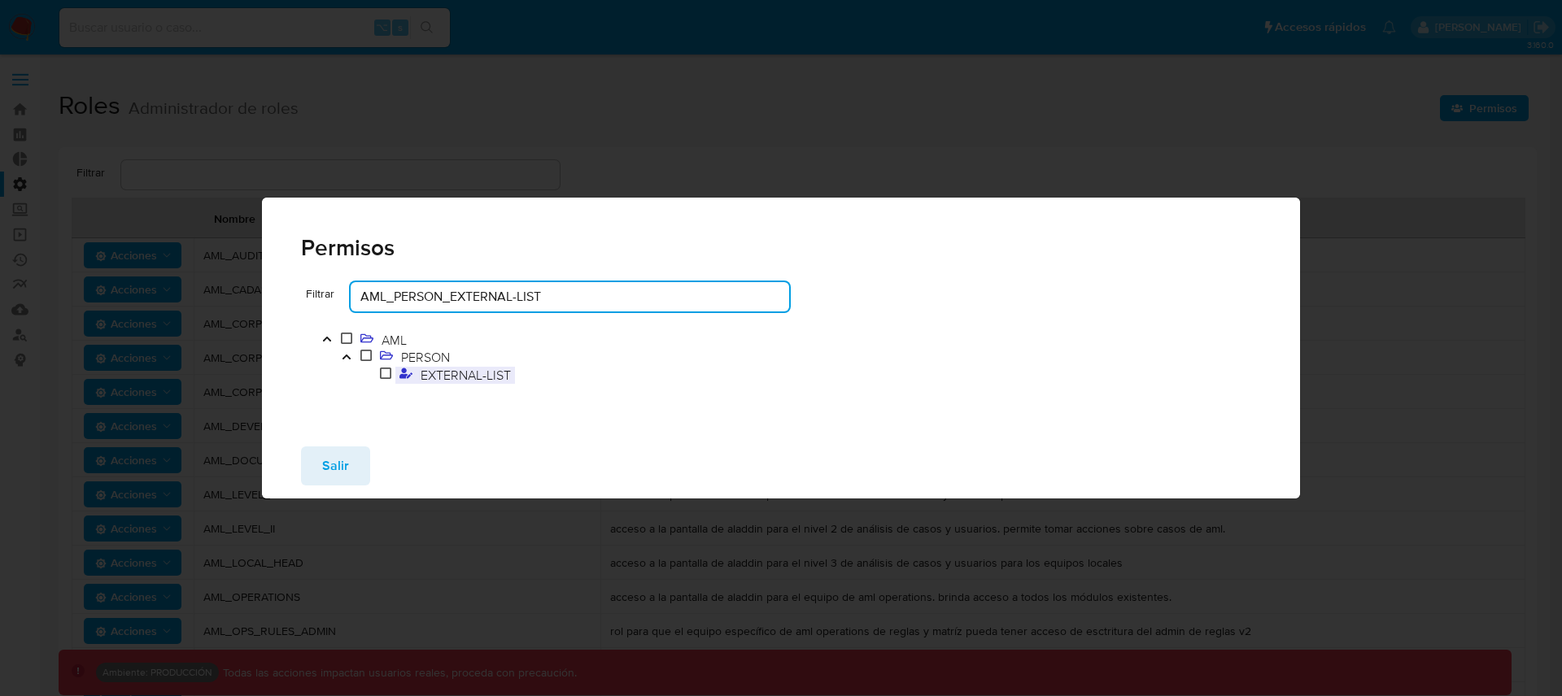
click at [459, 379] on span "EXTERNAL-LIST" at bounding box center [465, 375] width 98 height 18
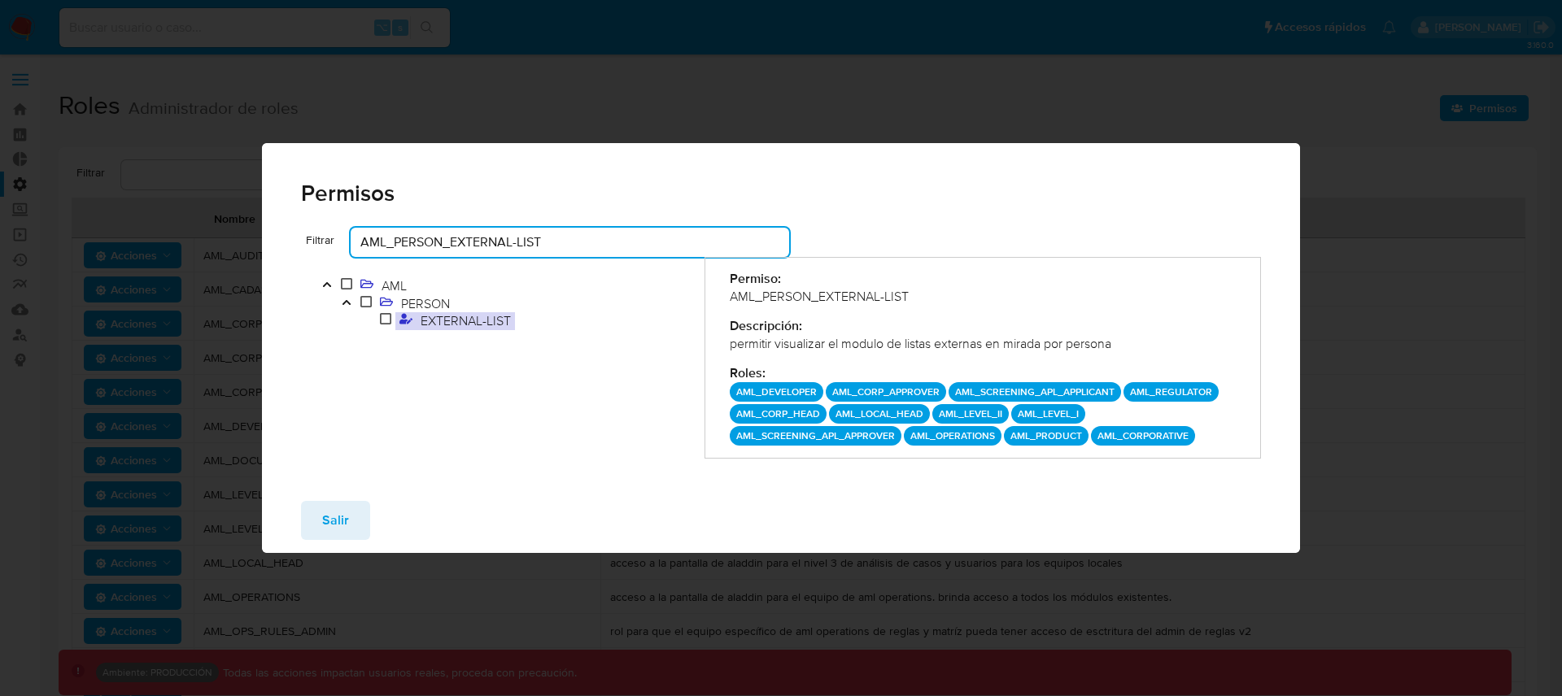
drag, startPoint x: 583, startPoint y: 242, endPoint x: 355, endPoint y: 229, distance: 228.9
click at [356, 229] on div "AML_PERSON_EXTERNAL-LIST" at bounding box center [570, 242] width 438 height 29
type input "AML_PERSON_INTERNAL-LIST"
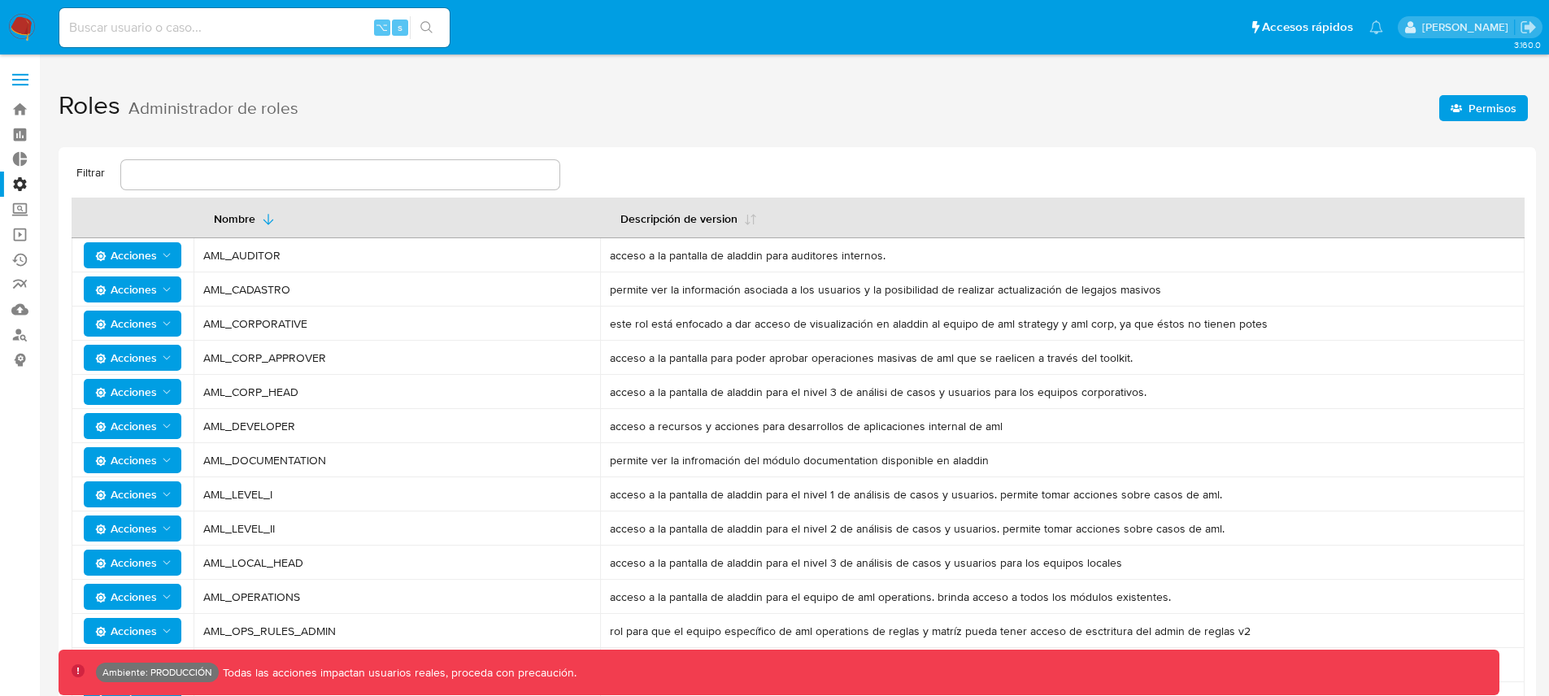
click at [1488, 112] on span "Permisos" at bounding box center [1493, 108] width 48 height 26
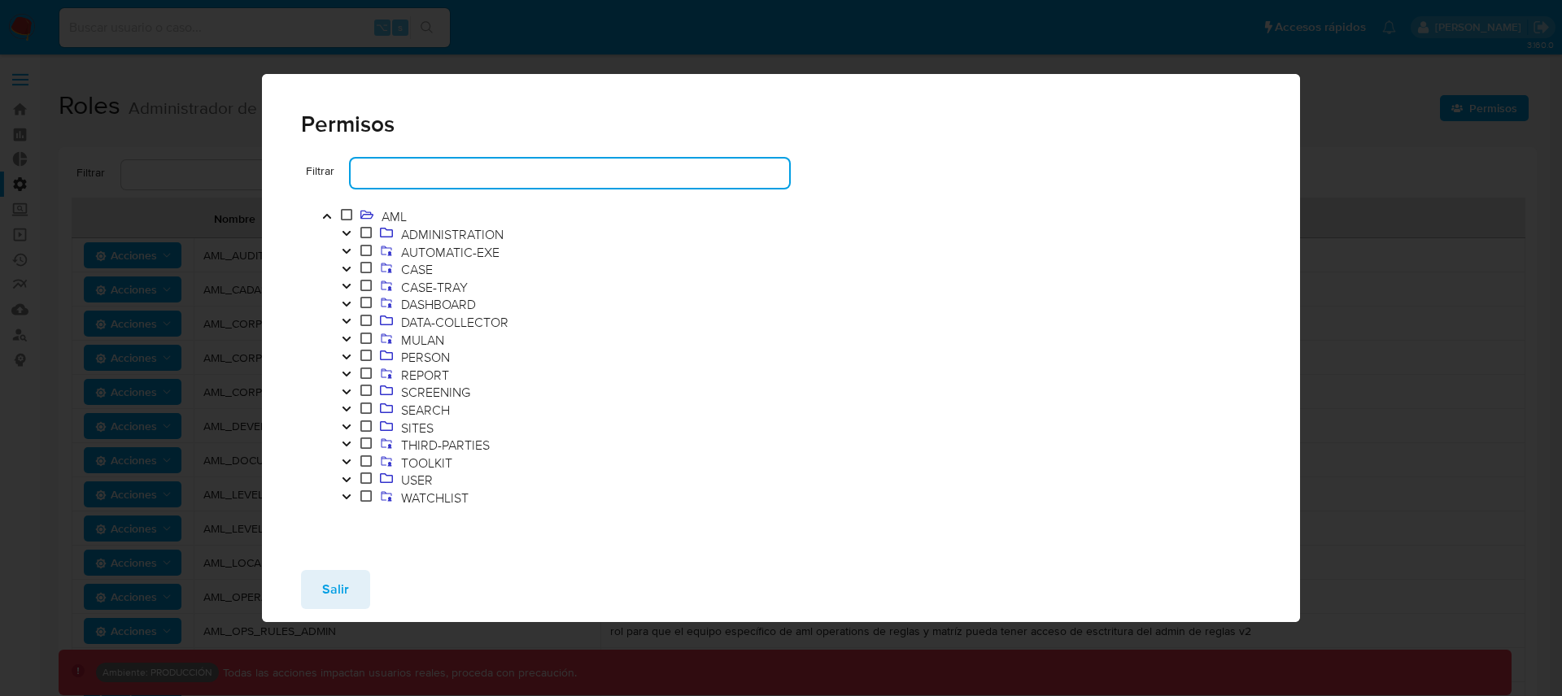
click at [477, 175] on input "text" at bounding box center [570, 173] width 438 height 21
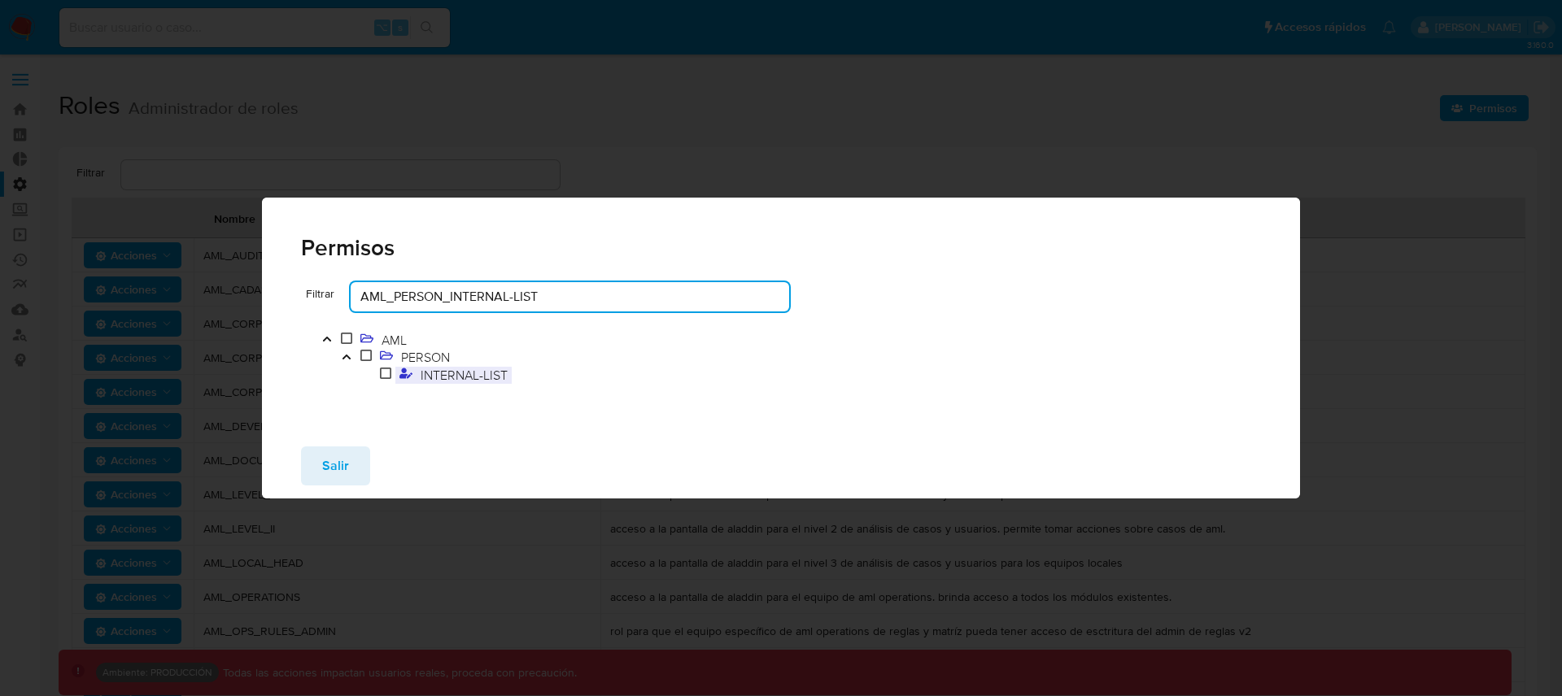
type input "AML_PERSON_INTERNAL-LIST"
click at [475, 370] on span "INTERNAL-LIST" at bounding box center [463, 375] width 95 height 18
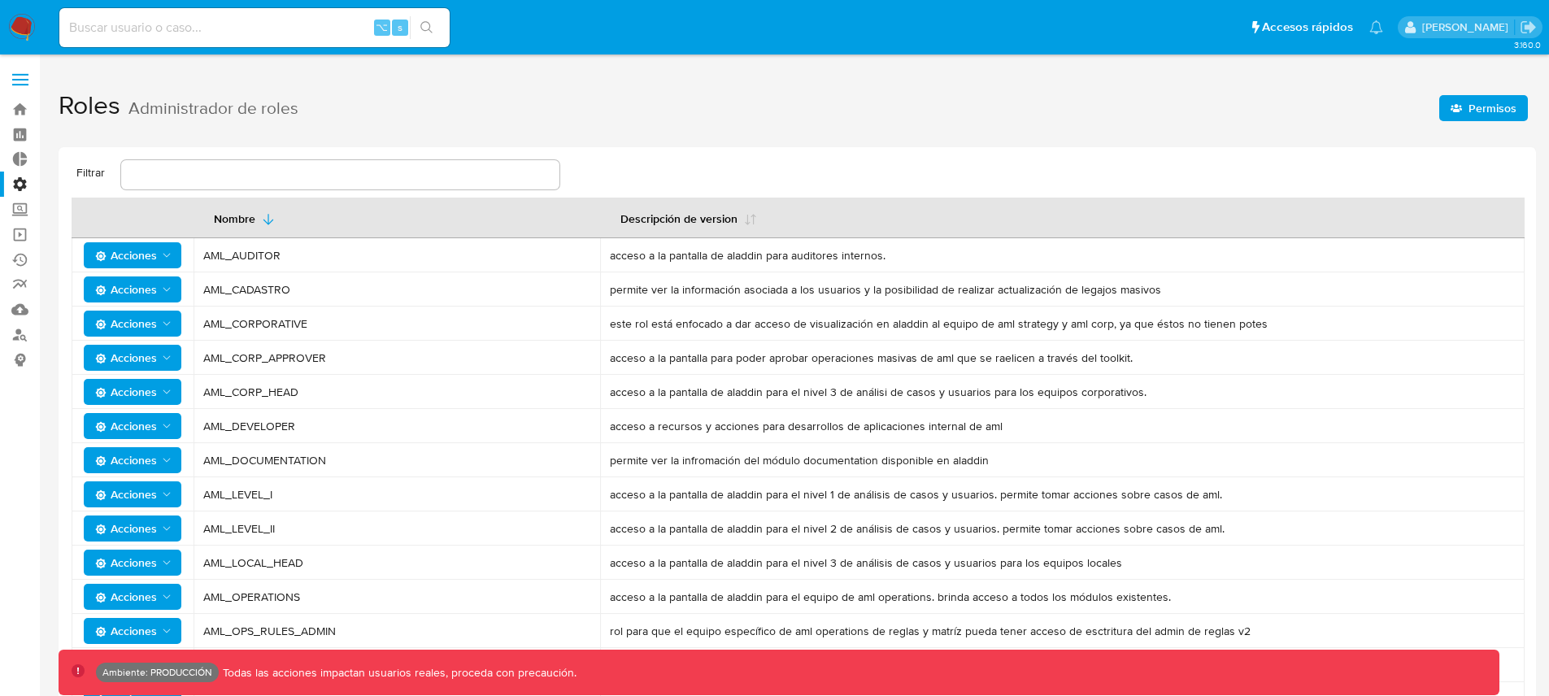
click at [1453, 111] on icon "button" at bounding box center [1456, 107] width 11 height 11
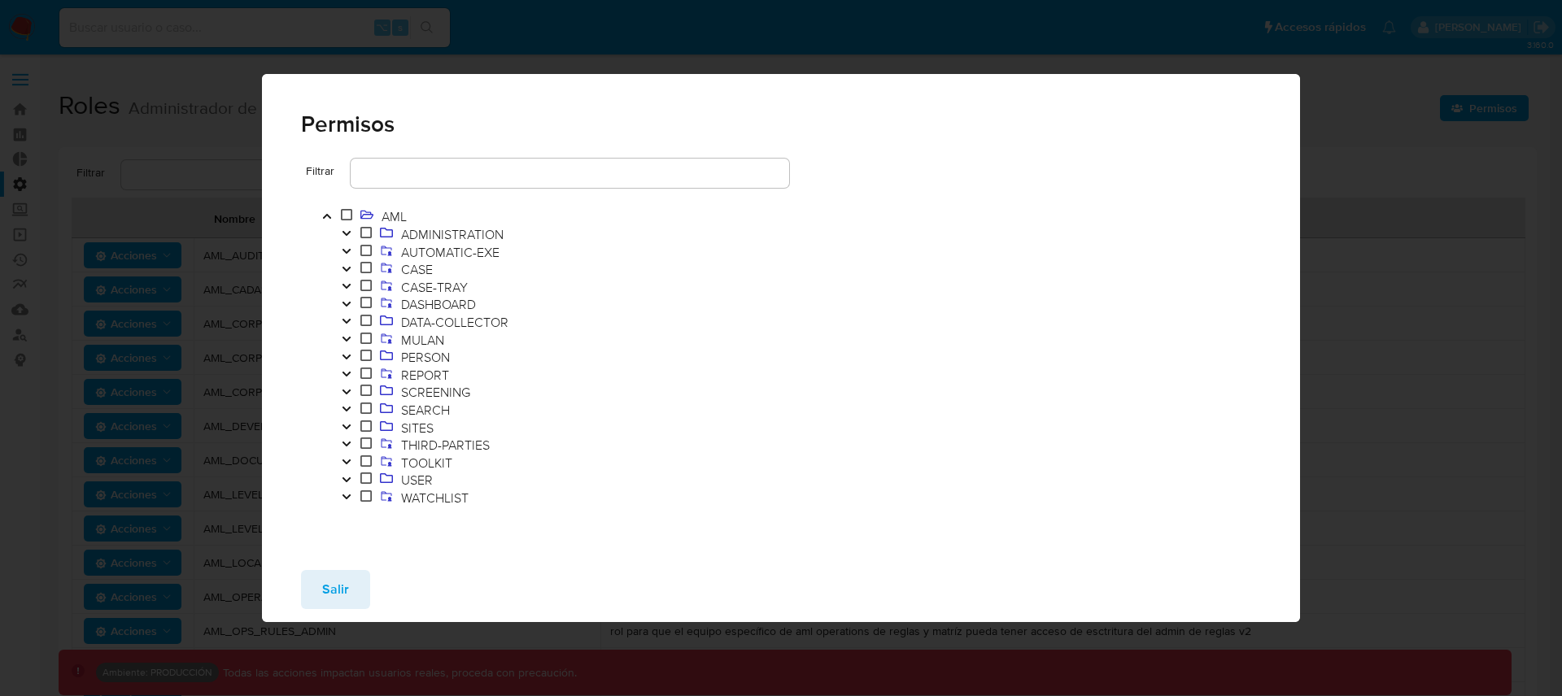
click at [386, 174] on input "text" at bounding box center [570, 173] width 438 height 21
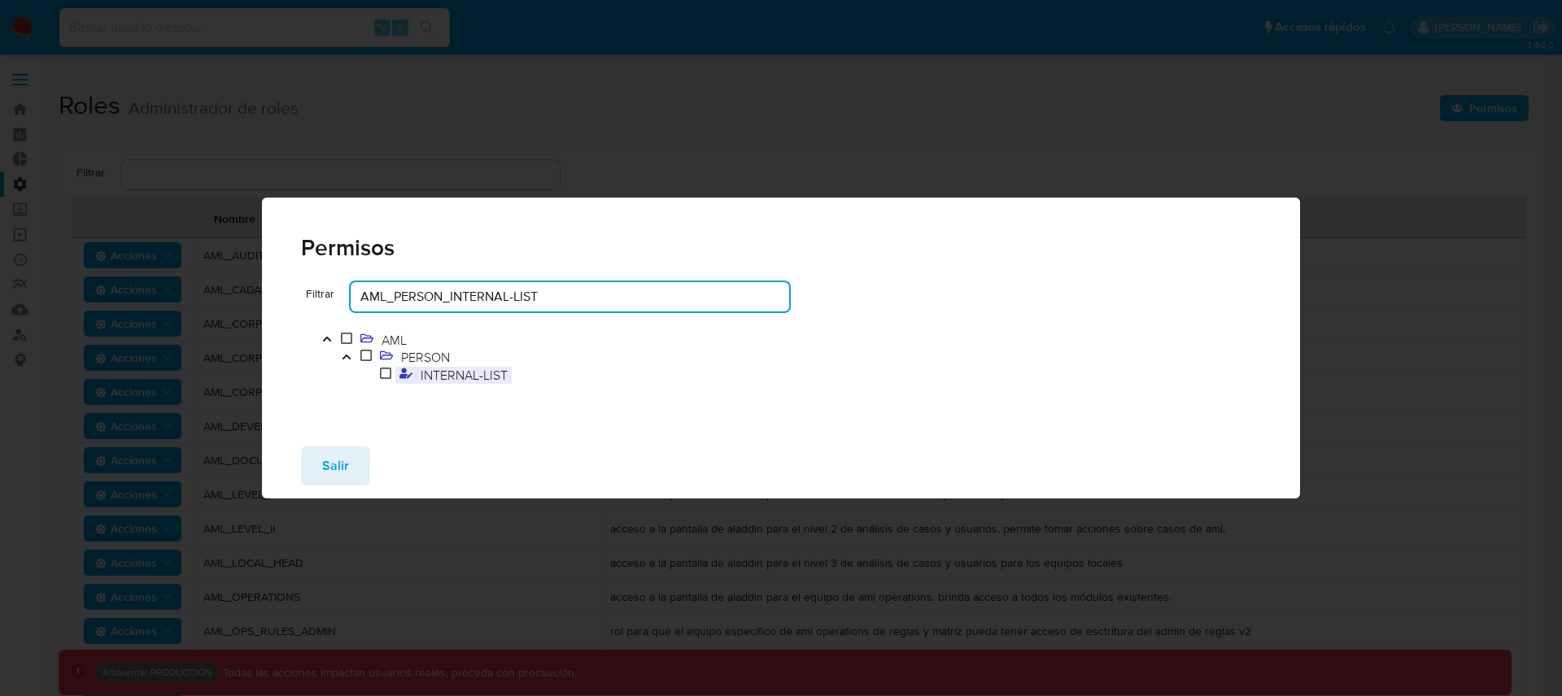
type input "AML_PERSON_INTERNAL-LIST"
click at [453, 377] on span "INTERNAL-LIST" at bounding box center [463, 375] width 95 height 18
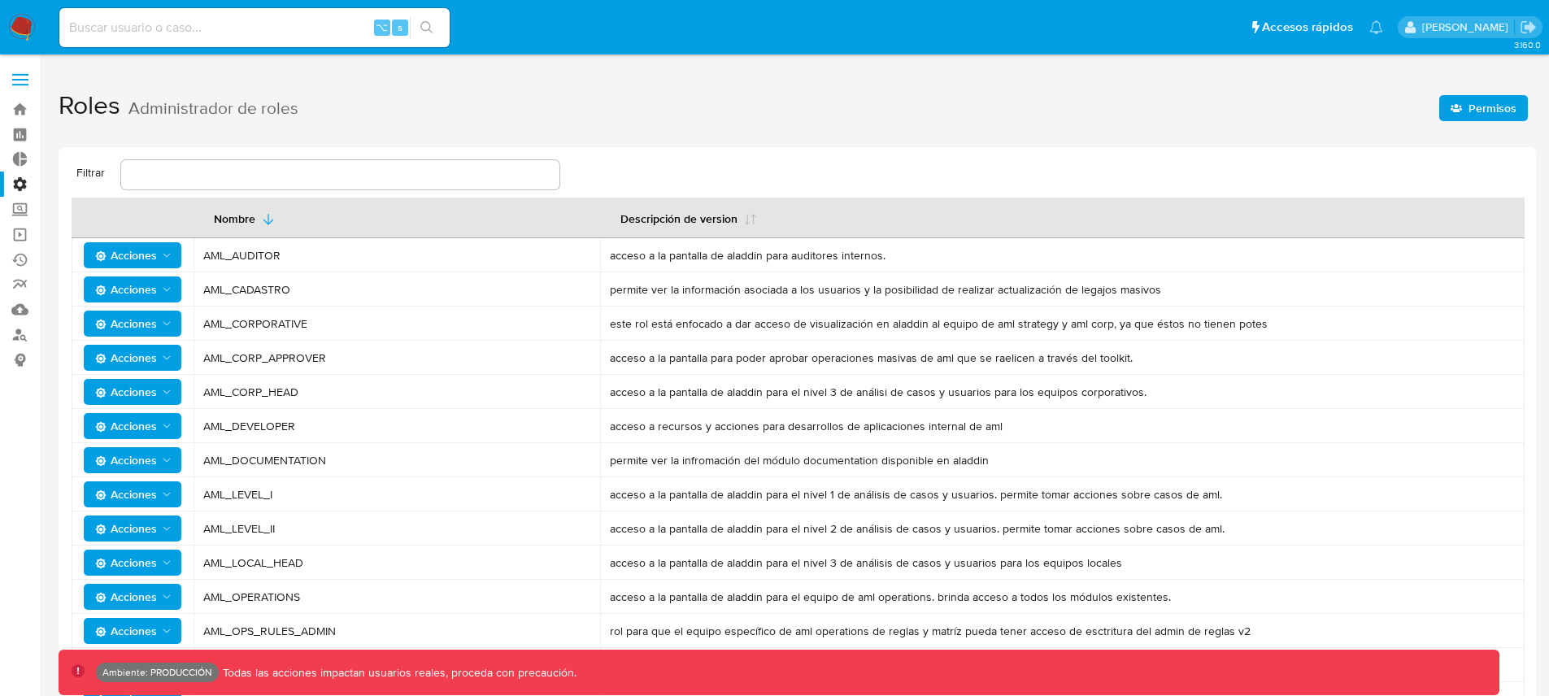
click at [1489, 111] on span "Permisos" at bounding box center [1493, 108] width 48 height 26
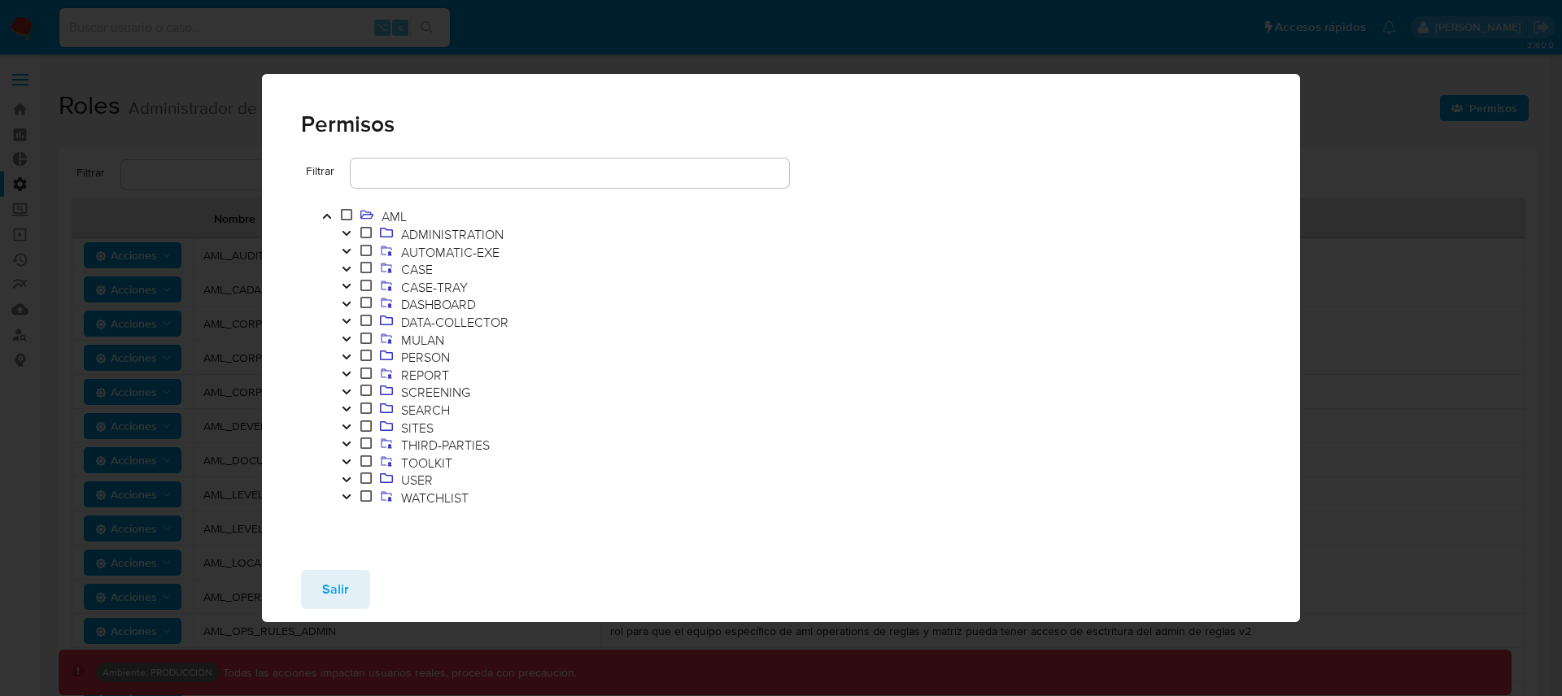
click at [510, 168] on input "text" at bounding box center [570, 173] width 438 height 21
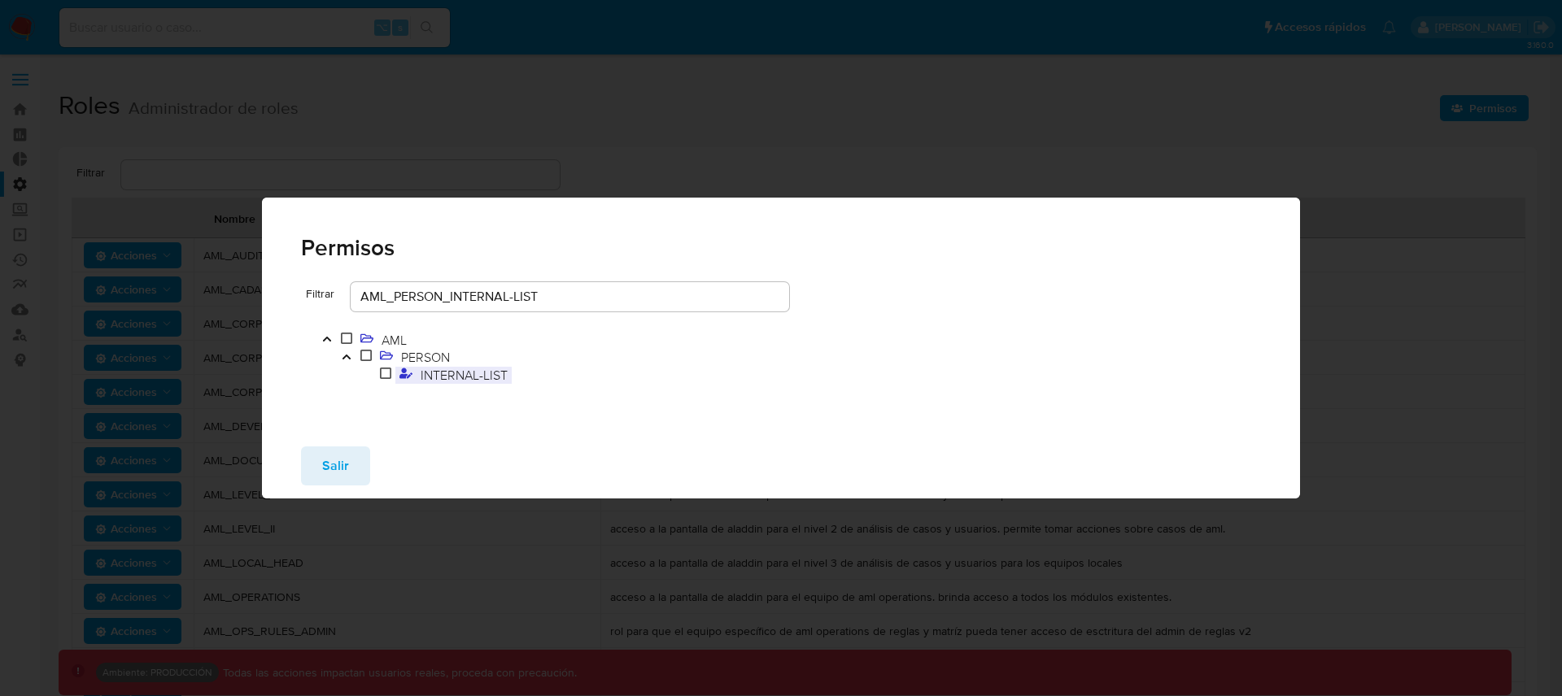
click at [469, 371] on span "INTERNAL-LIST" at bounding box center [463, 375] width 95 height 18
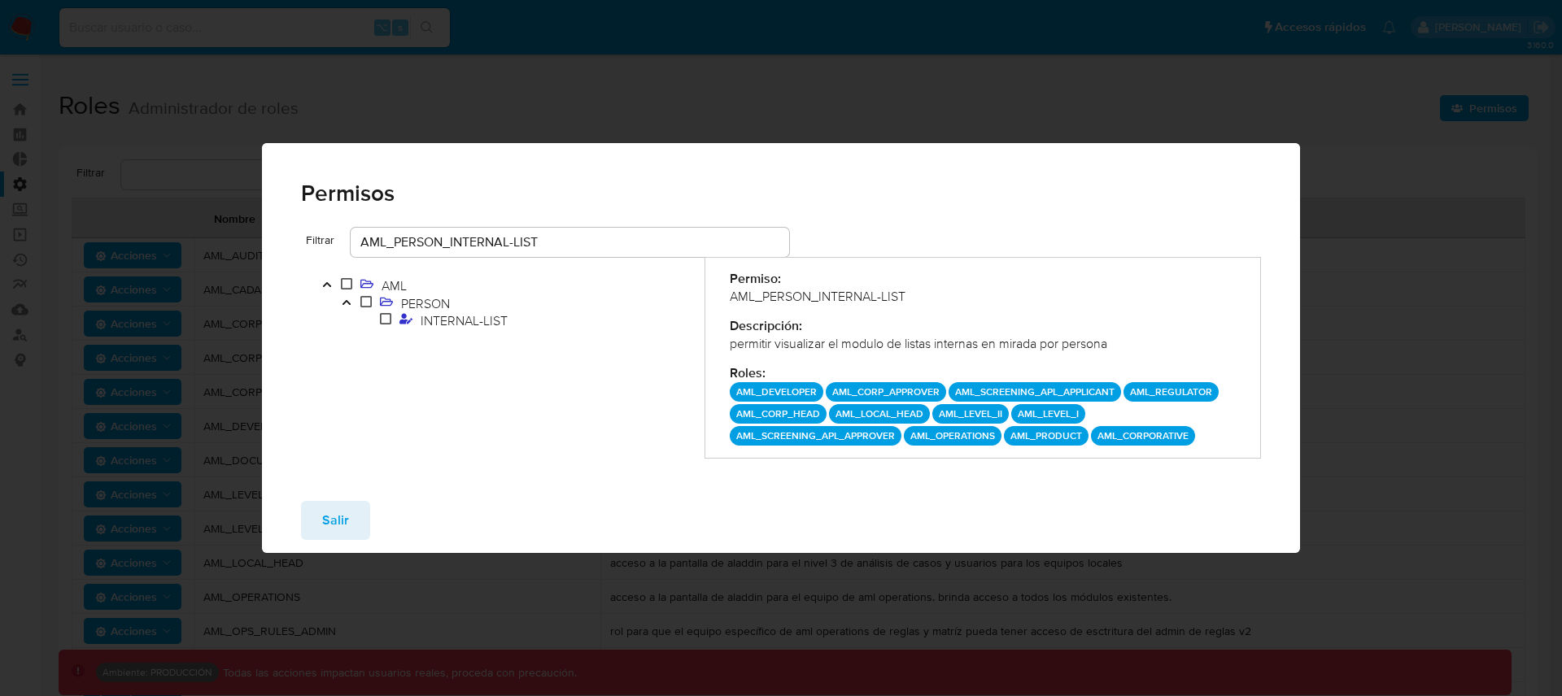
click at [635, 455] on div "AML PERSON INTERNAL-LIST" at bounding box center [502, 358] width 403 height 202
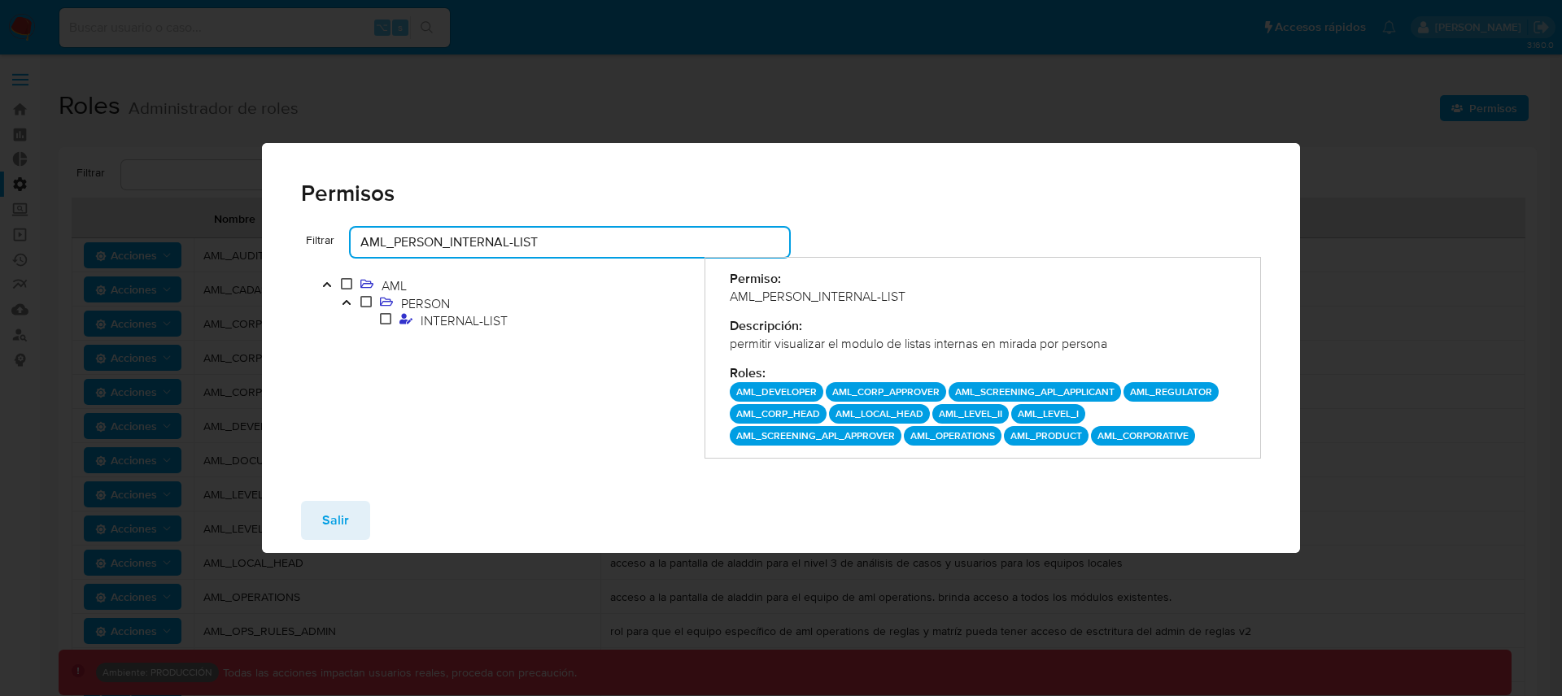
drag, startPoint x: 571, startPoint y: 242, endPoint x: 285, endPoint y: 240, distance: 285.5
click at [285, 240] on div "Filtrar AML_PERSON_INTERNAL-LIST AML PERSON INTERNAL-LIST Permiso: AML_PERSON_I…" at bounding box center [781, 358] width 1039 height 260
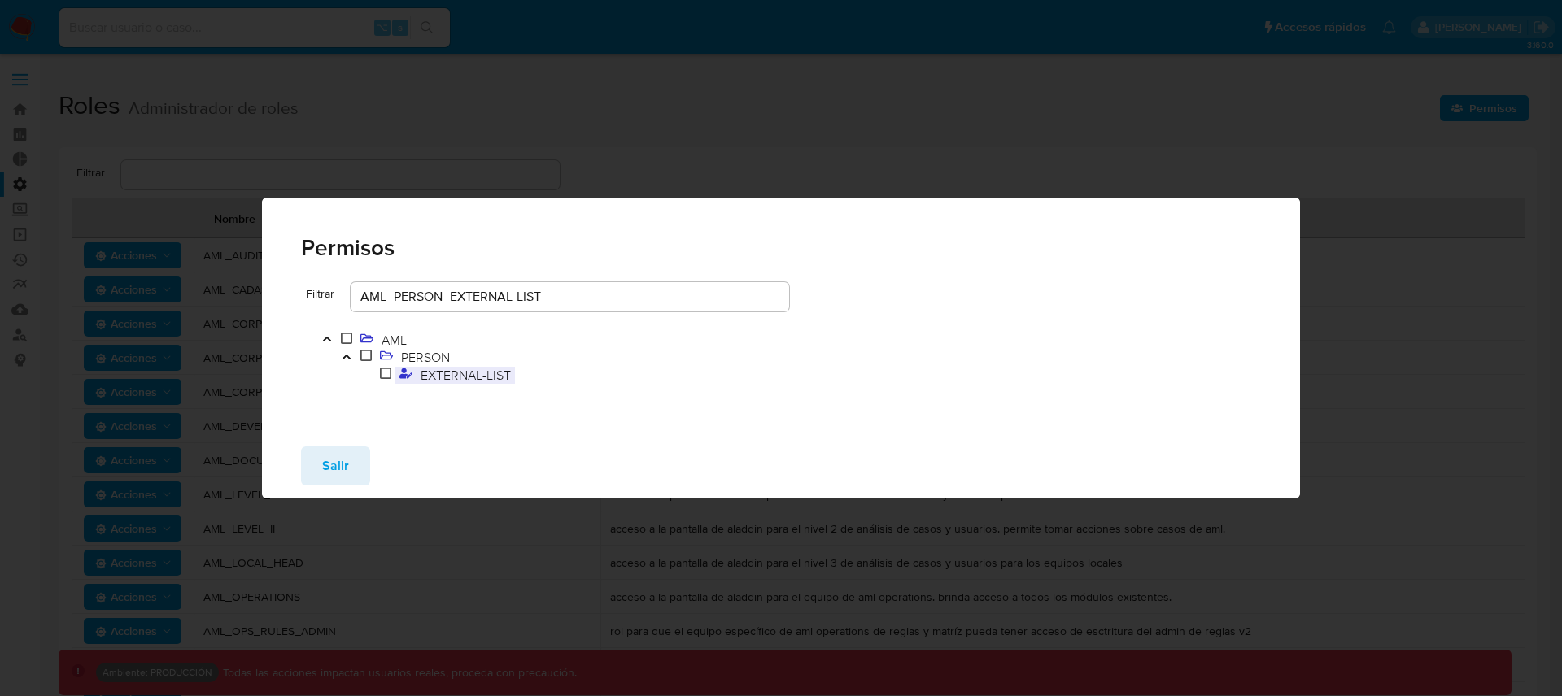
click at [478, 377] on span "EXTERNAL-LIST" at bounding box center [465, 375] width 98 height 18
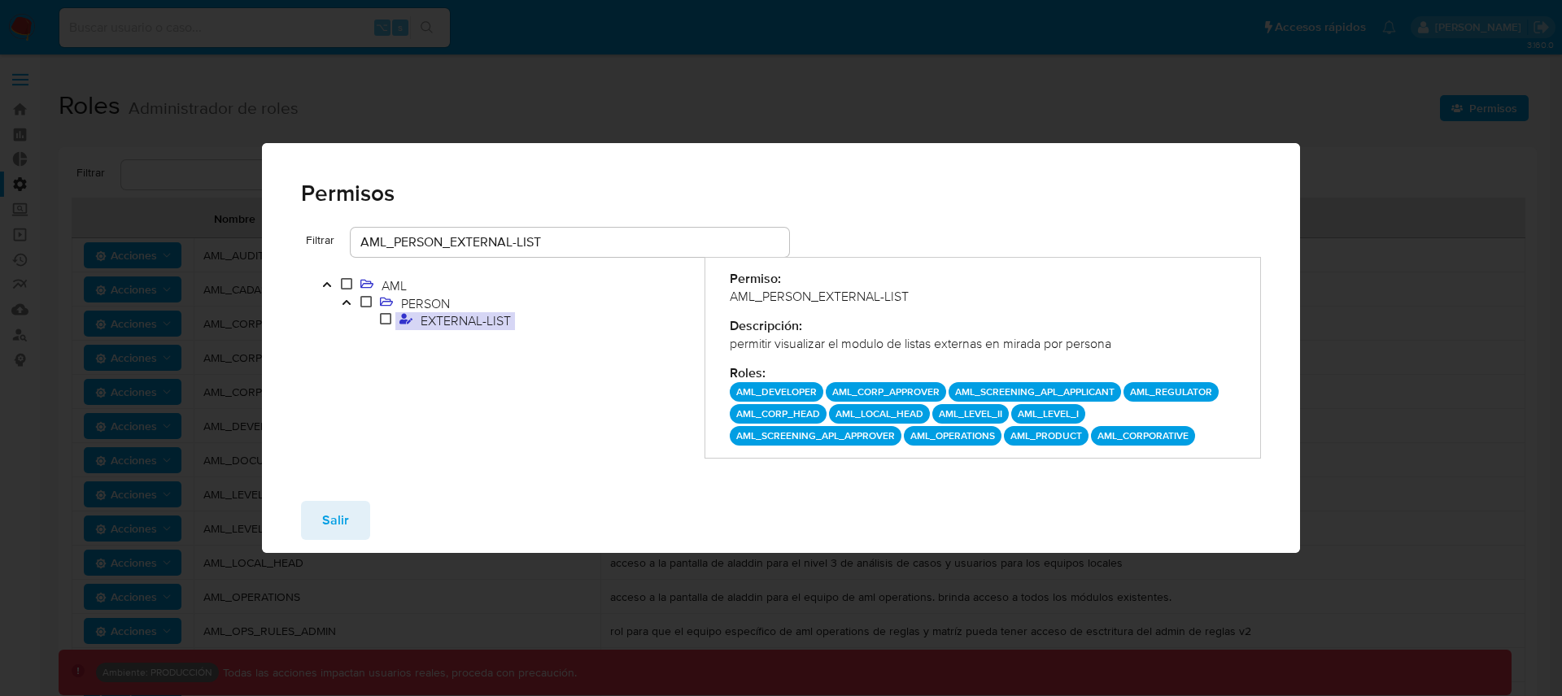
click at [578, 222] on div "Permisos" at bounding box center [781, 185] width 1039 height 85
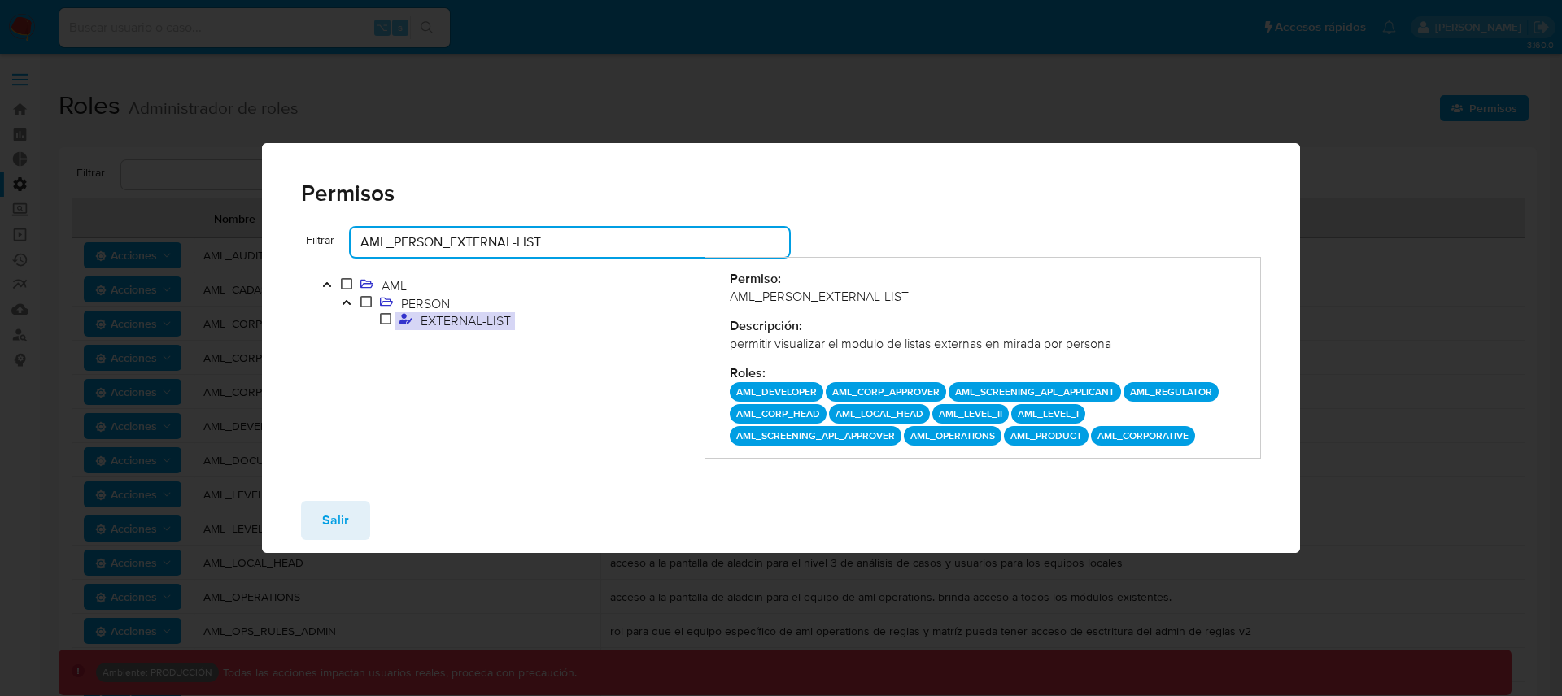
click at [575, 234] on input "AML_PERSON_EXTERNAL-LIST" at bounding box center [570, 242] width 438 height 21
drag, startPoint x: 591, startPoint y: 242, endPoint x: 328, endPoint y: 241, distance: 263.5
click at [329, 241] on div "Filtrar AML_PERSON_EXTERNAL-LIST" at bounding box center [545, 242] width 488 height 29
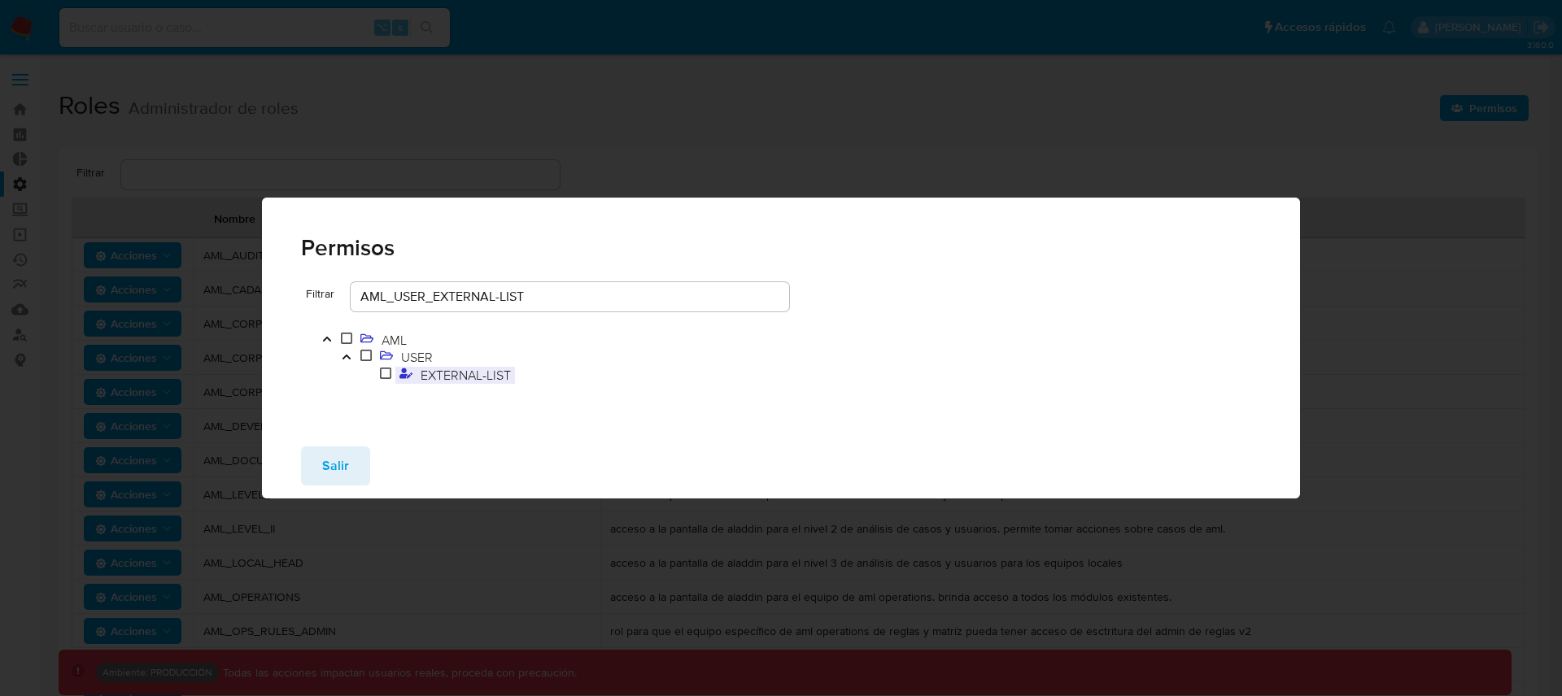
click at [473, 377] on span "EXTERNAL-LIST" at bounding box center [465, 375] width 98 height 18
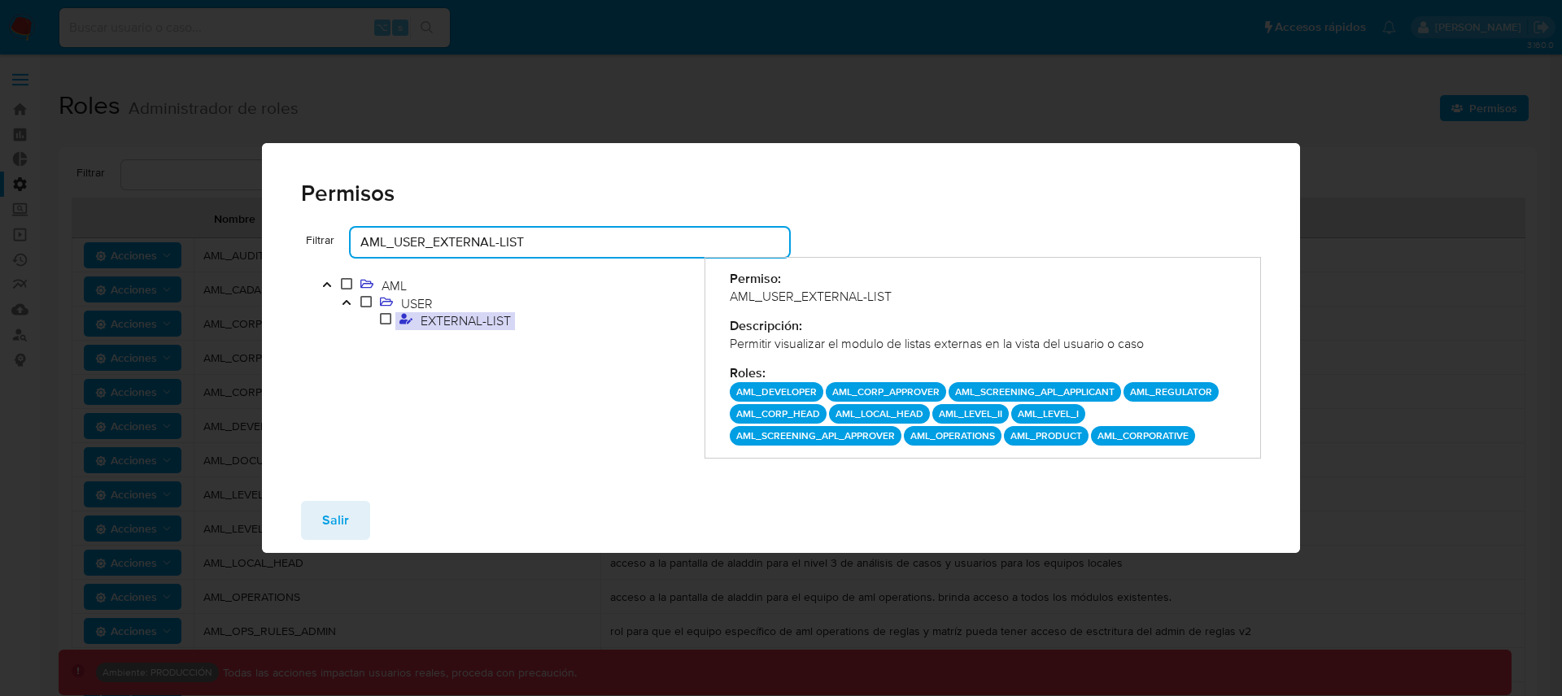
click at [515, 233] on input "AML_USER_EXTERNAL-LIST" at bounding box center [570, 242] width 438 height 21
drag, startPoint x: 558, startPoint y: 241, endPoint x: 307, endPoint y: 242, distance: 250.5
click at [307, 242] on div "Filtrar AML_USER_EXTERNAL-LIST" at bounding box center [545, 242] width 488 height 29
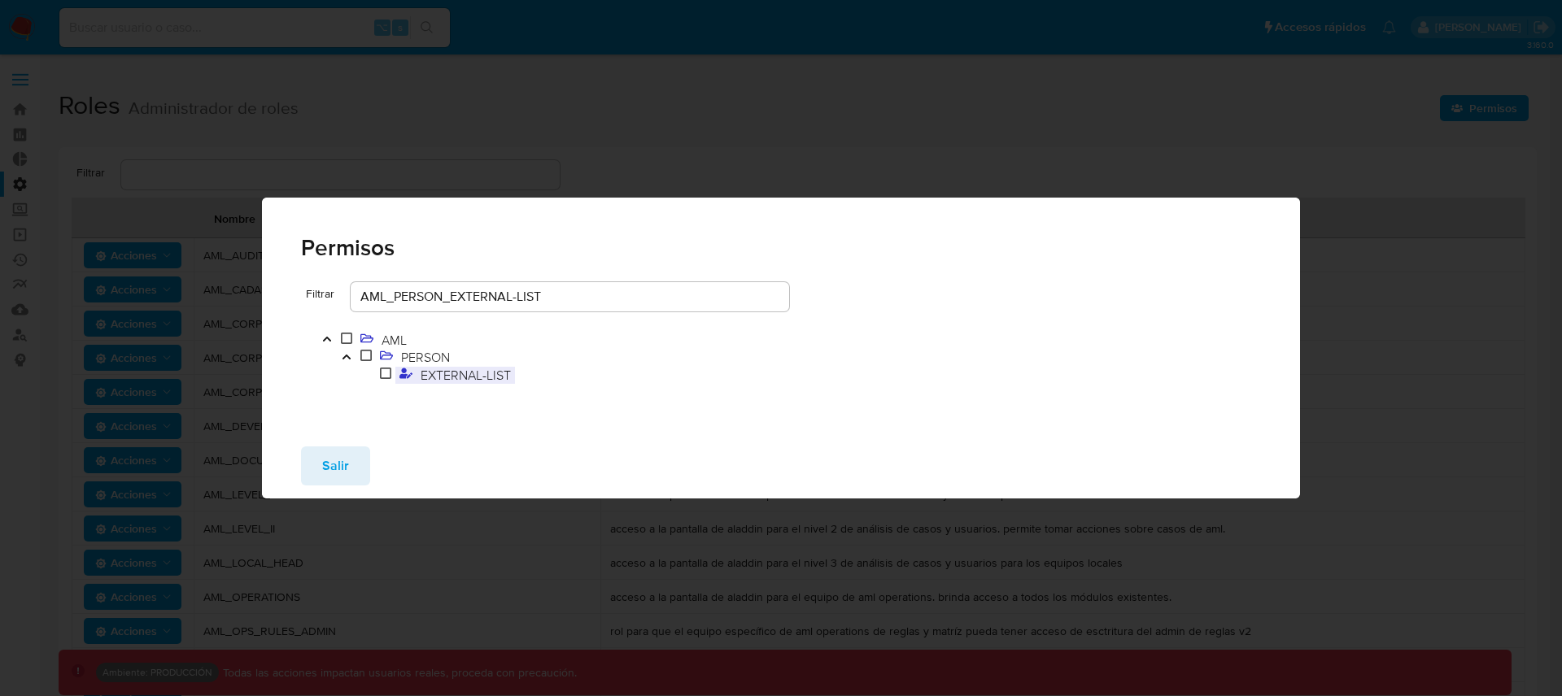
click at [470, 375] on span "EXTERNAL-LIST" at bounding box center [465, 375] width 98 height 18
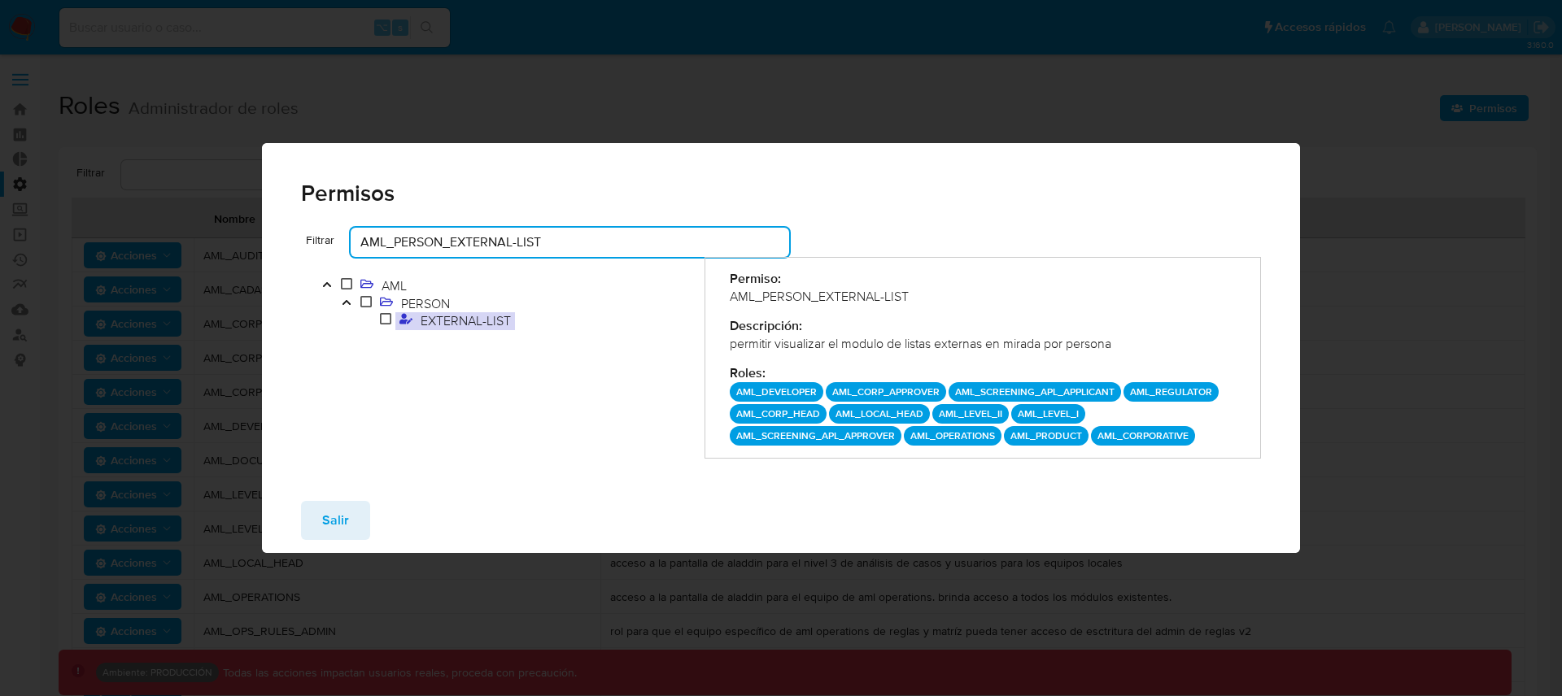
click at [576, 239] on input "AML_PERSON_EXTERNAL-LIST" at bounding box center [570, 242] width 438 height 21
drag, startPoint x: 597, startPoint y: 241, endPoint x: 284, endPoint y: 244, distance: 313.2
click at [286, 244] on div "Filtrar AML_PERSON_EXTERNAL-LIST AML PERSON EXTERNAL-LIST Permiso: AML_PERSON_E…" at bounding box center [781, 358] width 1039 height 260
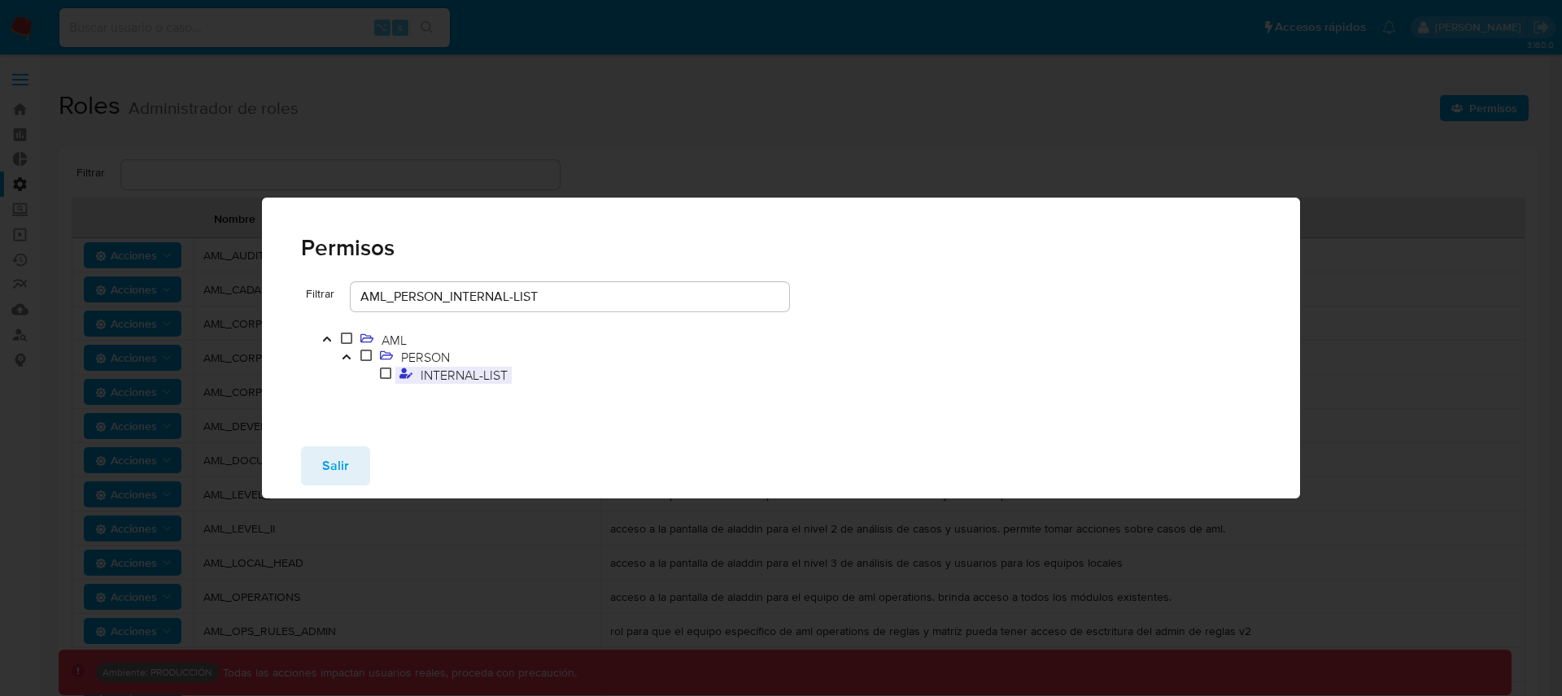
click at [471, 381] on span "INTERNAL-LIST" at bounding box center [463, 375] width 95 height 18
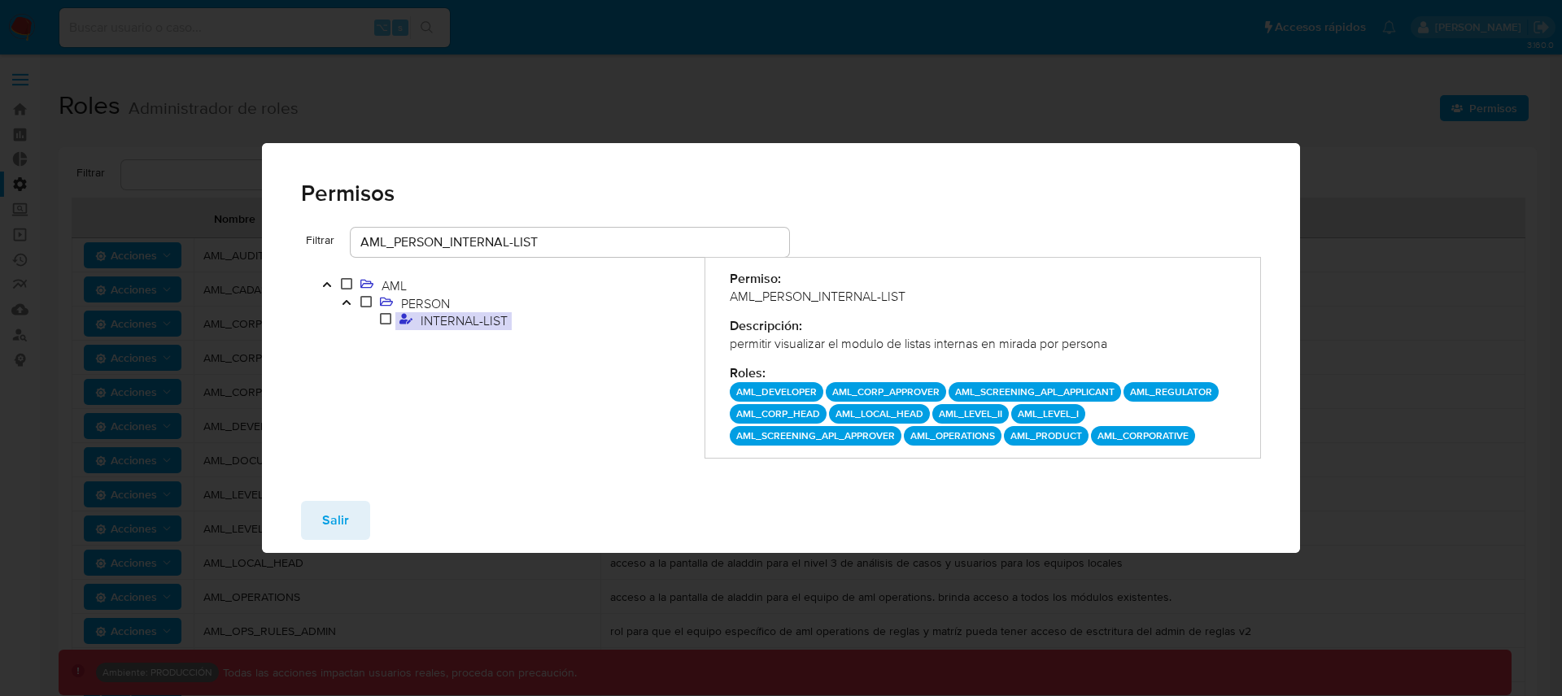
drag, startPoint x: 557, startPoint y: 230, endPoint x: 558, endPoint y: 238, distance: 8.2
click at [551, 232] on div "AML_PERSON_INTERNAL-LIST" at bounding box center [570, 242] width 438 height 29
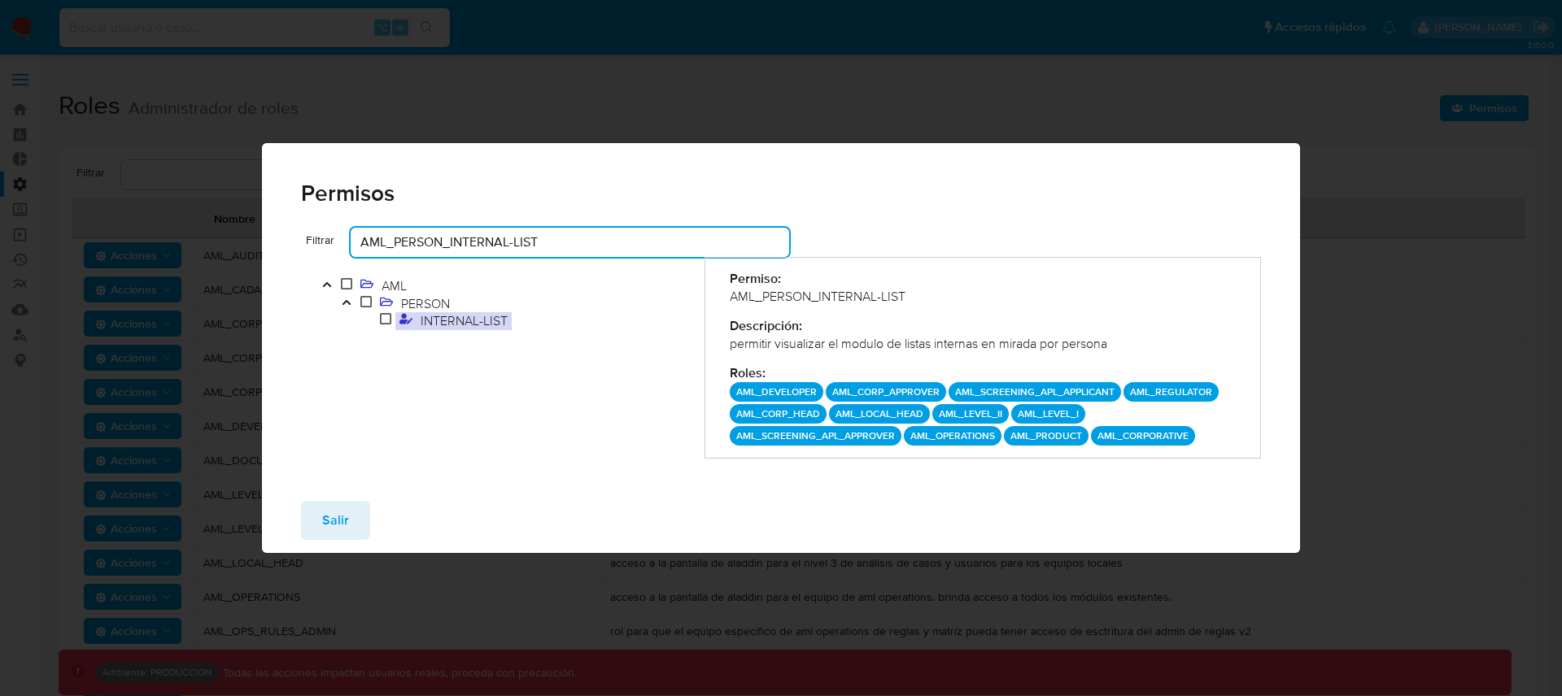
drag, startPoint x: 558, startPoint y: 238, endPoint x: 290, endPoint y: 239, distance: 268.4
click at [290, 239] on div "Filtrar AML_PERSON_INTERNAL-LIST AML PERSON INTERNAL-LIST Permiso: AML_PERSON_I…" at bounding box center [781, 358] width 1039 height 260
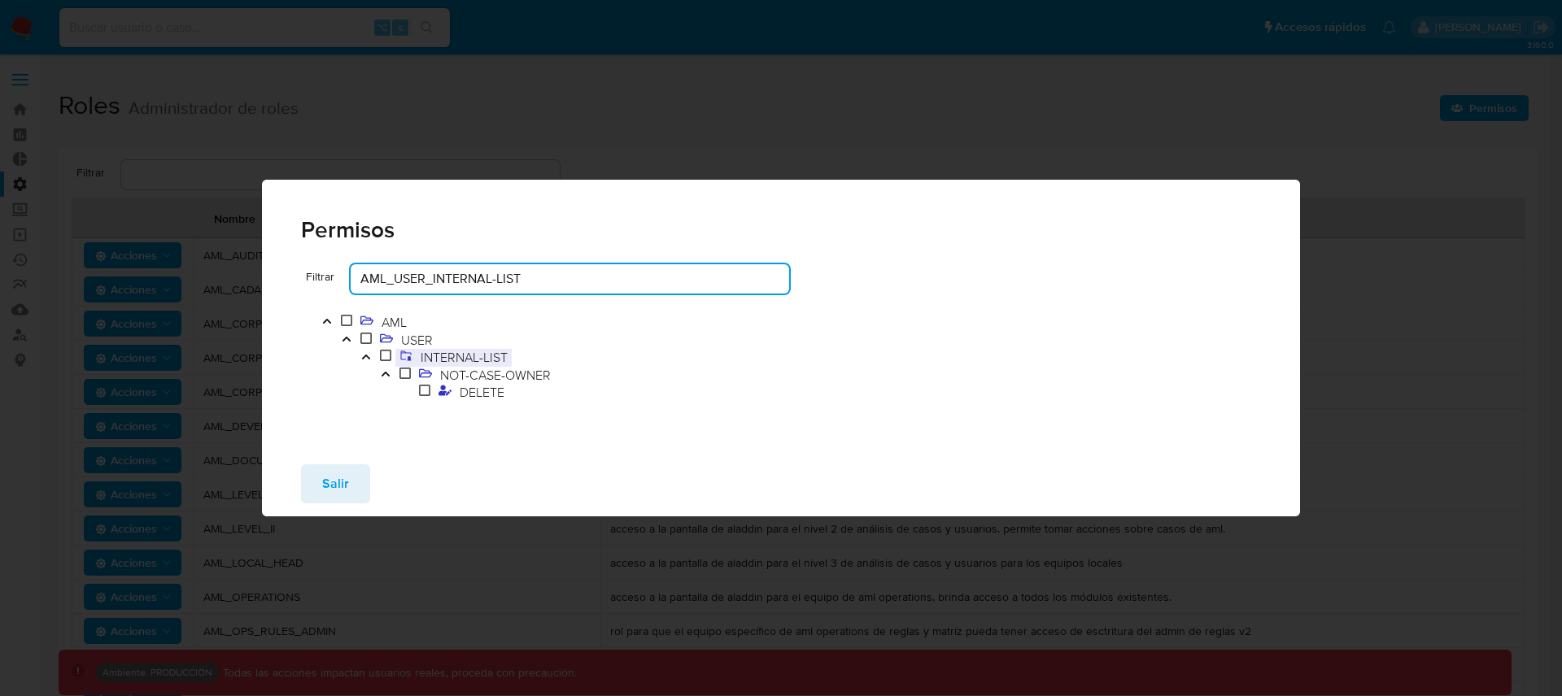
type input "AML_USER_INTERNAL-LIST"
click at [482, 360] on span "INTERNAL-LIST" at bounding box center [463, 357] width 95 height 18
